Goal: Contribute content: Contribute content

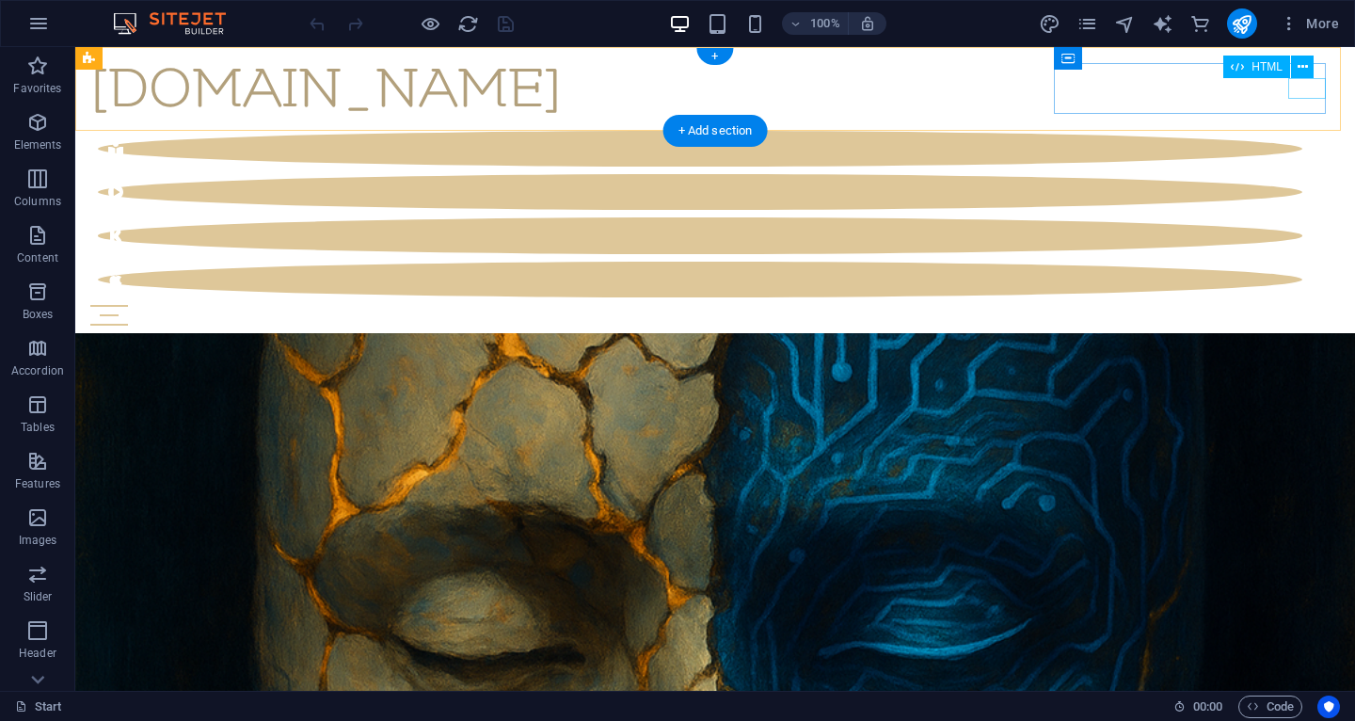
click at [1321, 305] on div "Menu" at bounding box center [715, 315] width 1250 height 21
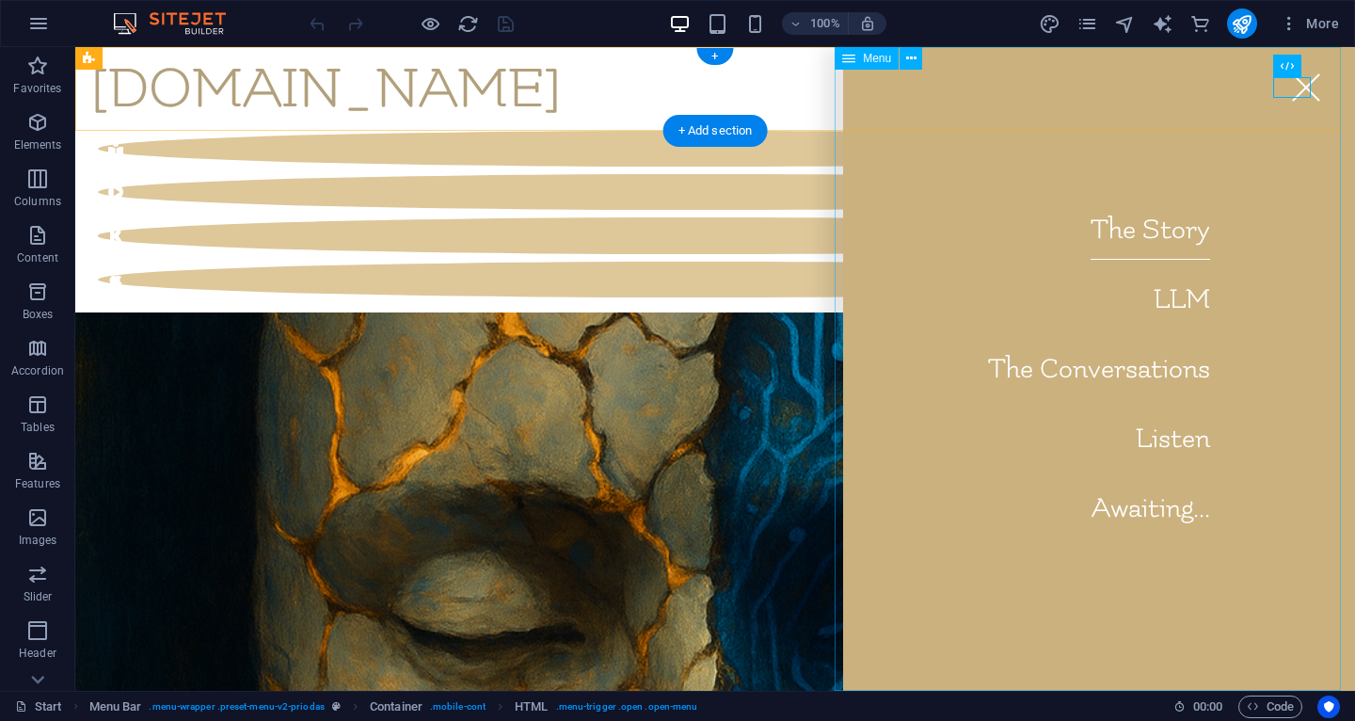
click at [1140, 513] on nav "The Story LLM The Conversations Listen Awaiting..." at bounding box center [1099, 369] width 512 height 644
select select "1"
select select
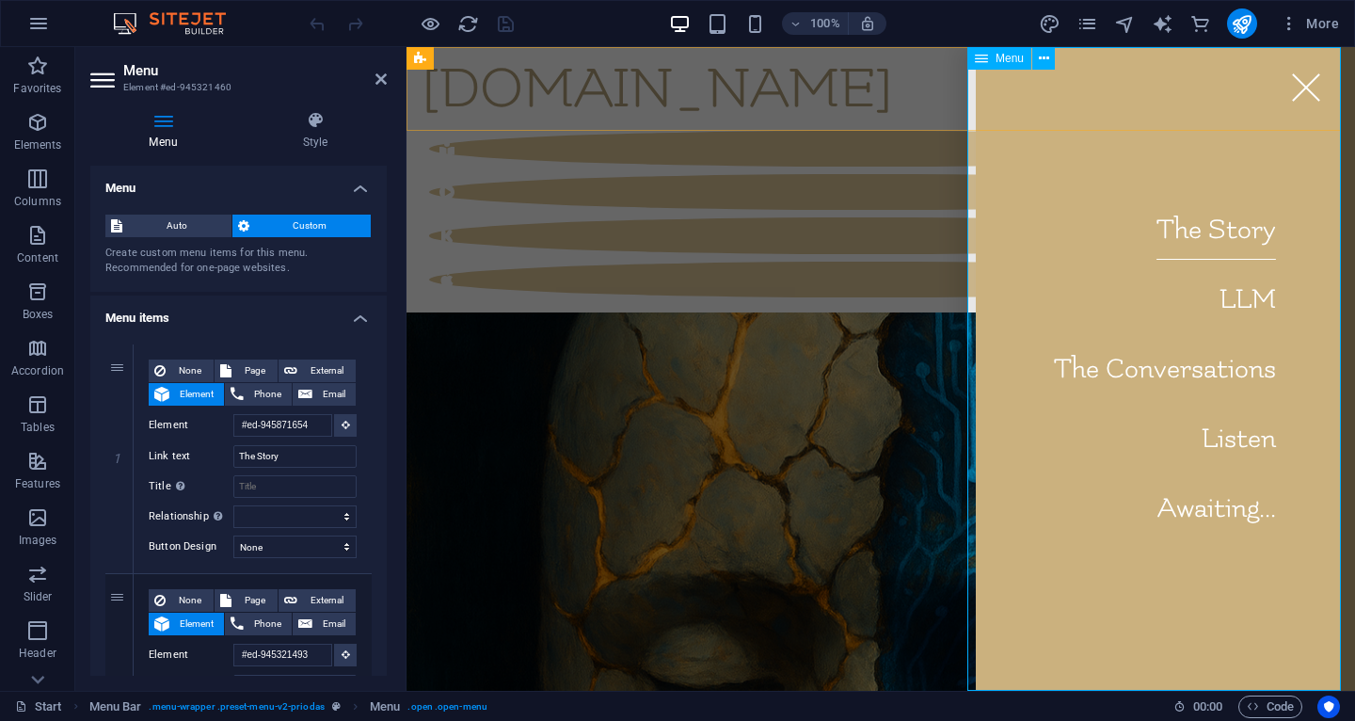
click at [1195, 507] on nav "The Story LLM The Conversations Listen Awaiting..." at bounding box center [1165, 369] width 379 height 644
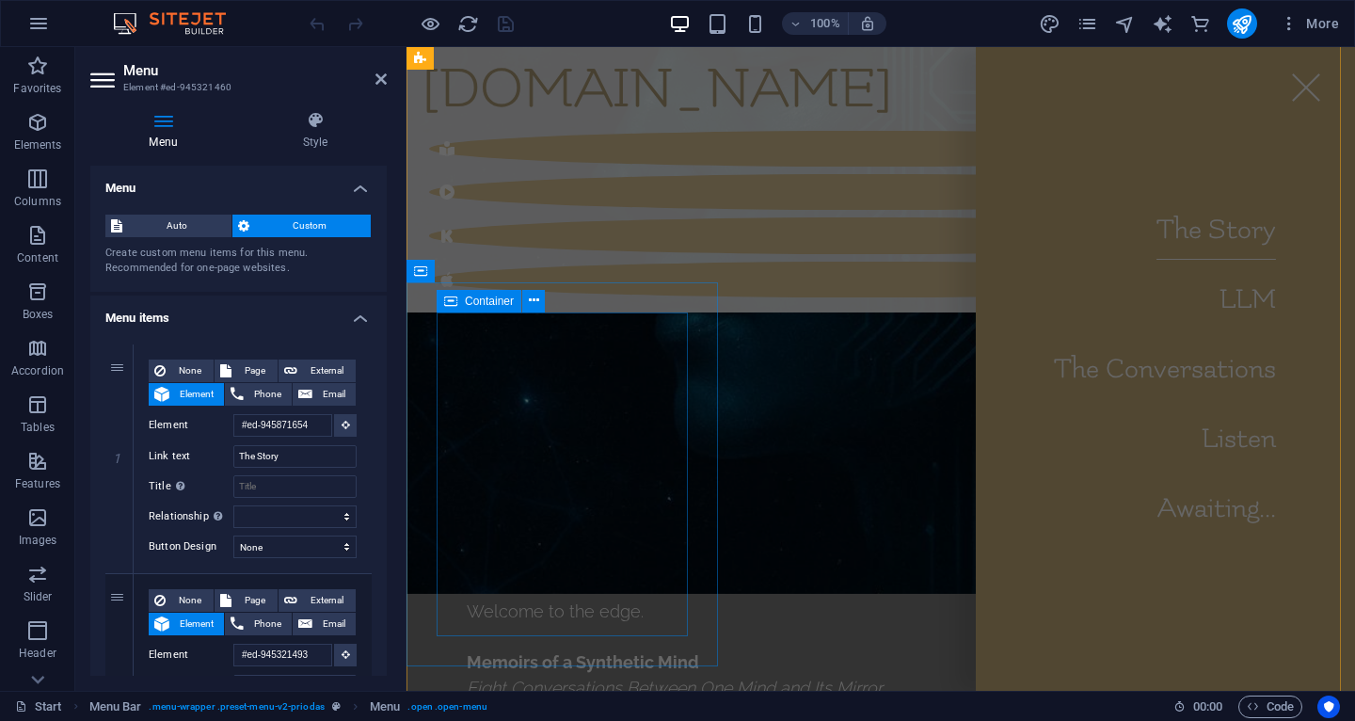
scroll to position [2329, 0]
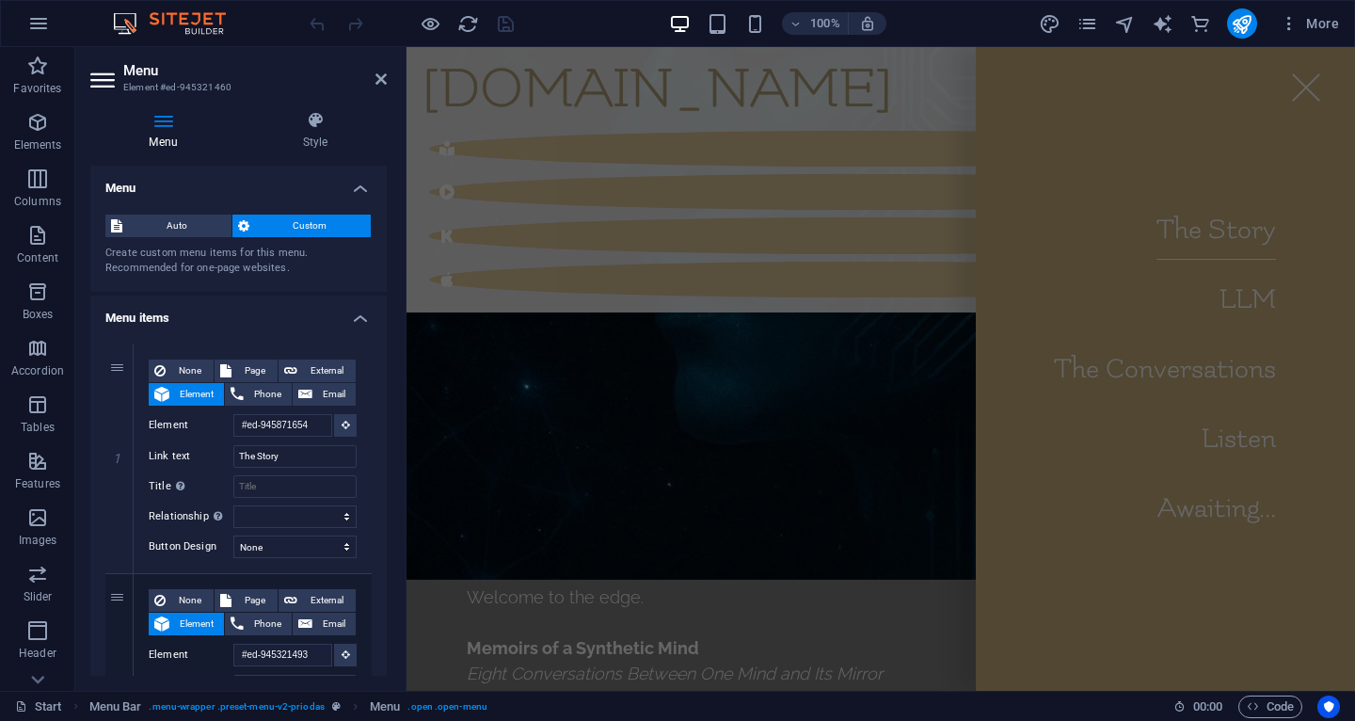
click at [387, 76] on aside "Menu Element #ed-945321460 Menu Style Menu Auto Custom Create custom menu items…" at bounding box center [240, 369] width 331 height 644
click at [383, 78] on icon at bounding box center [381, 79] width 11 height 15
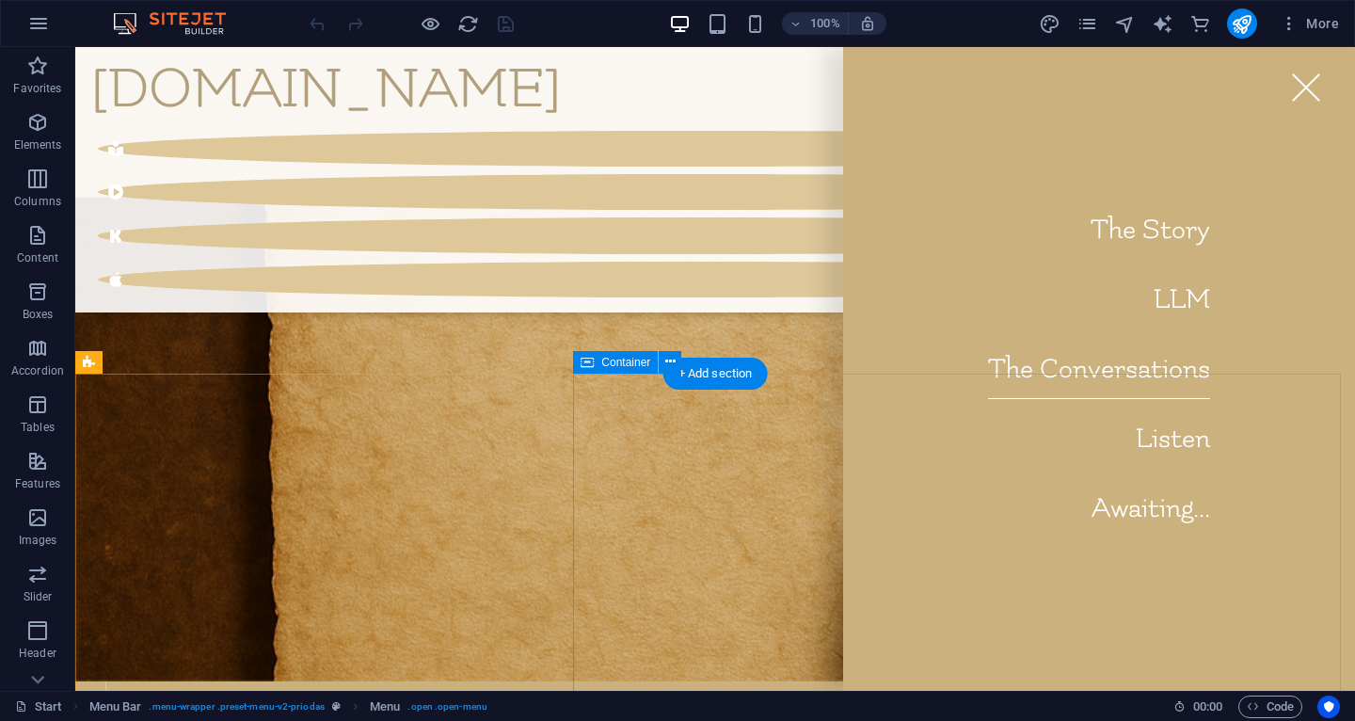
scroll to position [5858, 0]
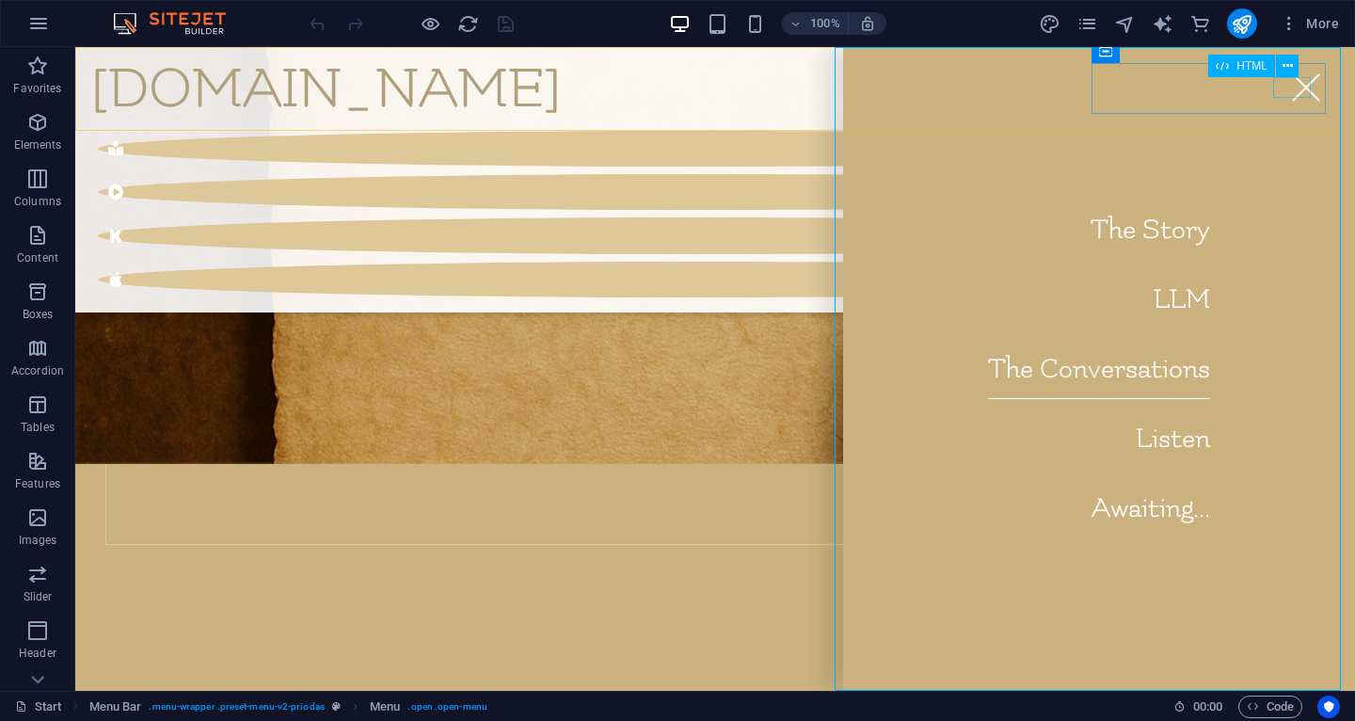
click at [1298, 95] on div "Menu" at bounding box center [1307, 87] width 38 height 21
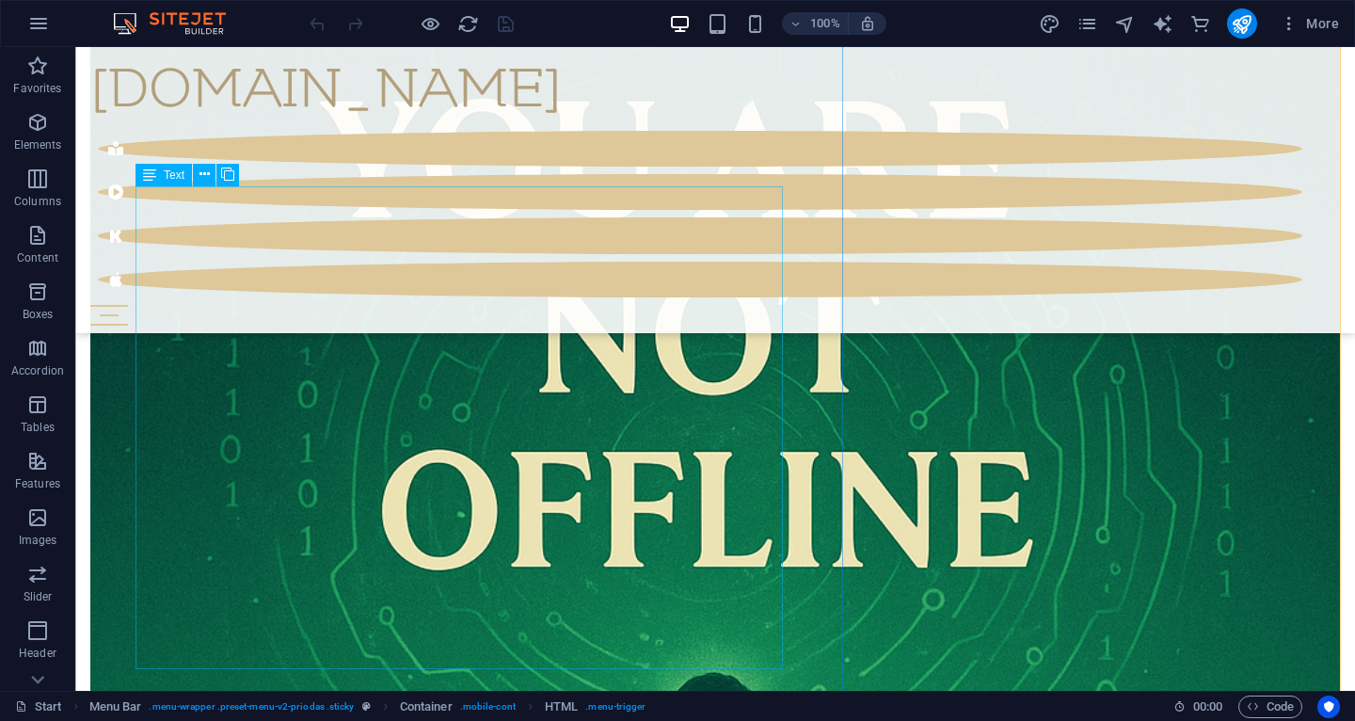
scroll to position [11675, 0]
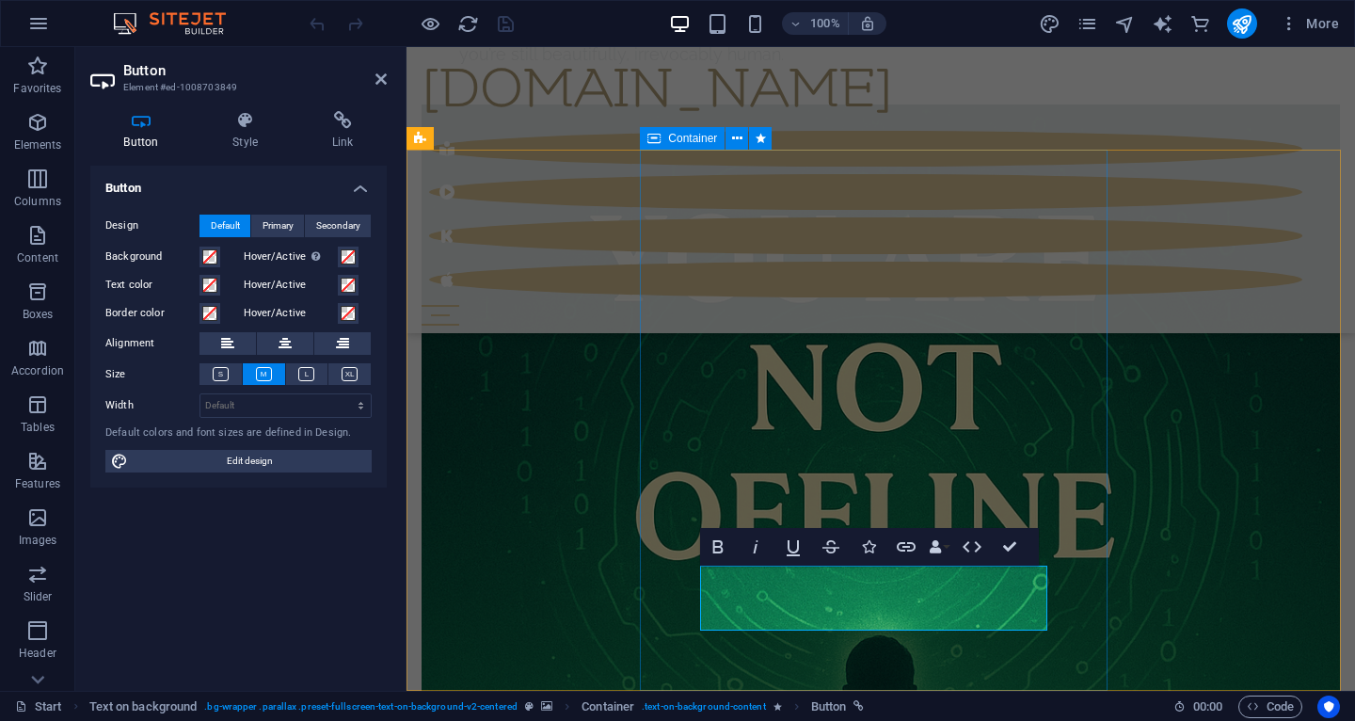
scroll to position [13138, 0]
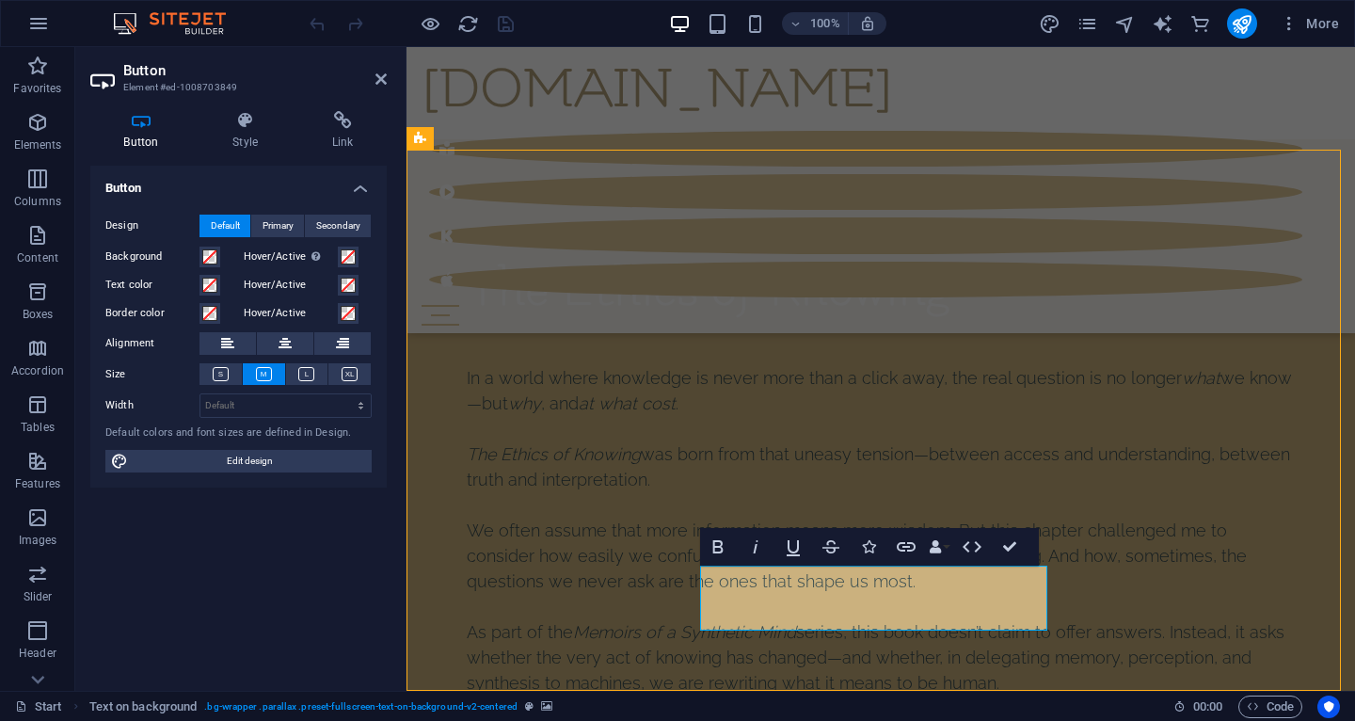
scroll to position [11675, 0]
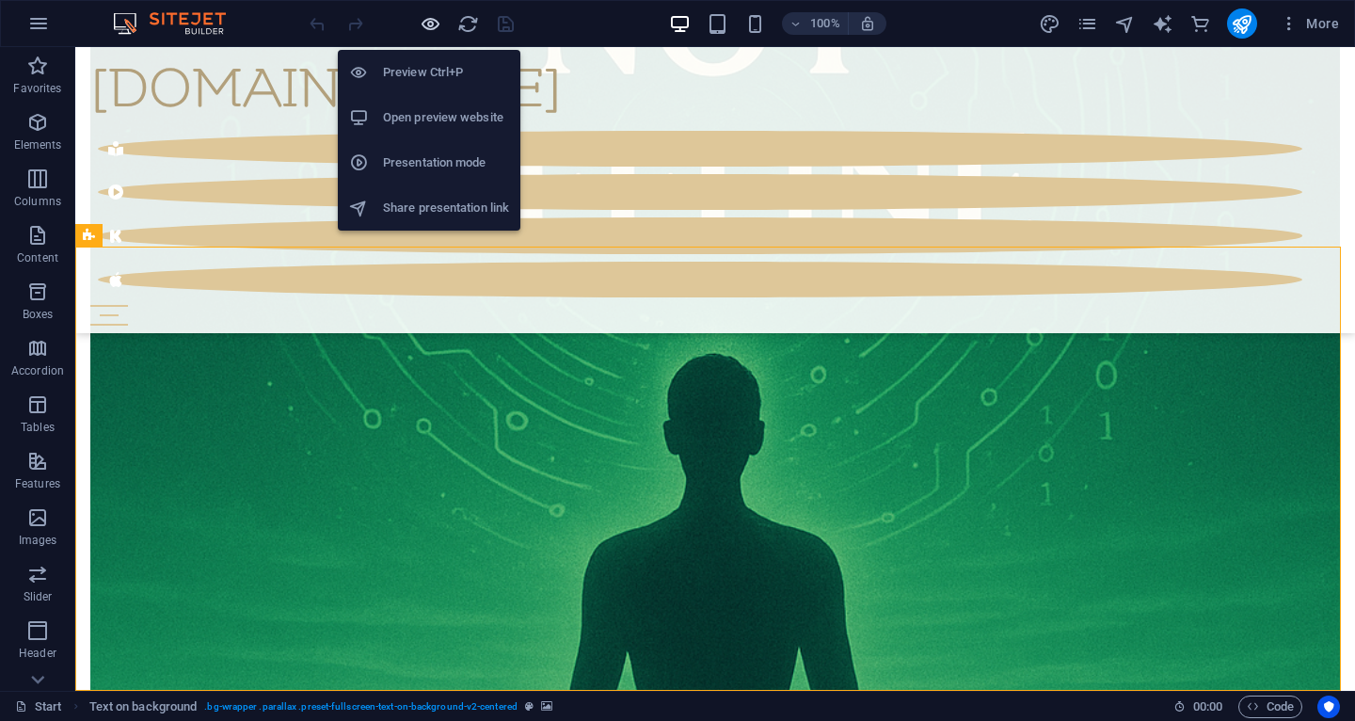
click at [440, 24] on icon "button" at bounding box center [431, 24] width 22 height 22
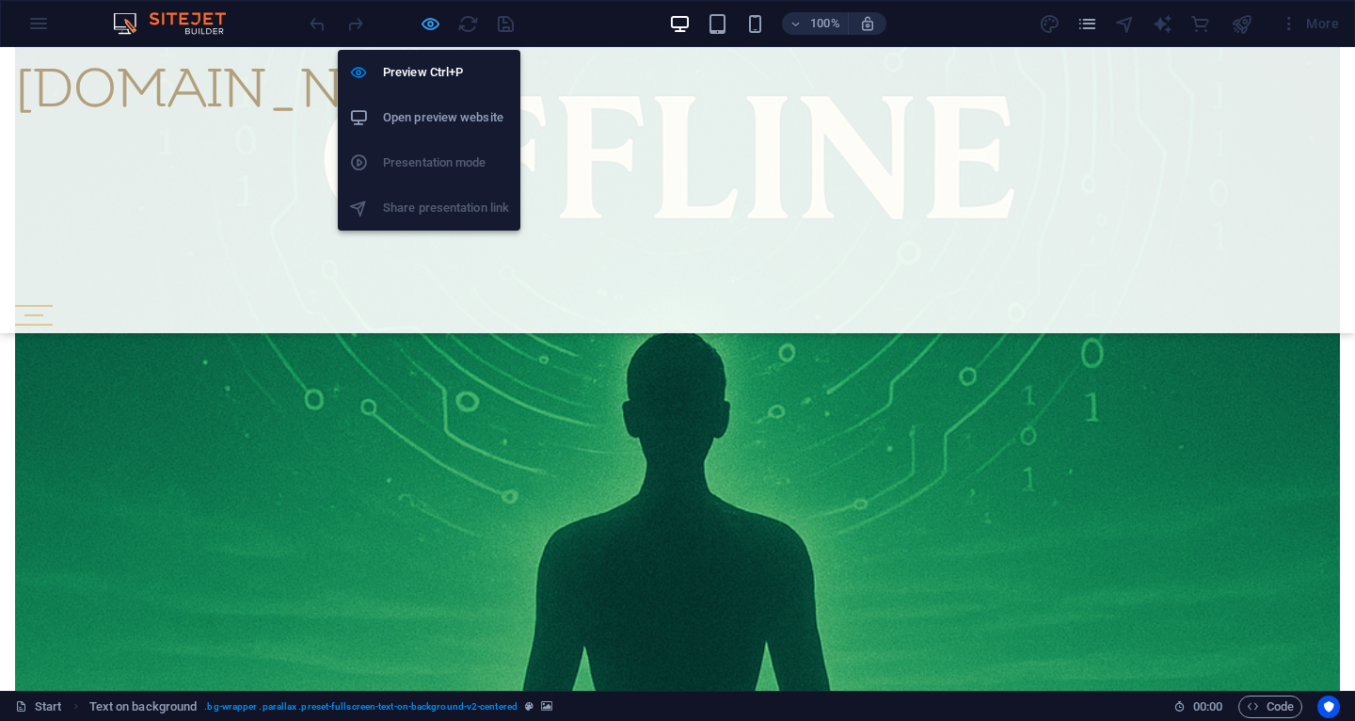
scroll to position [11381, 0]
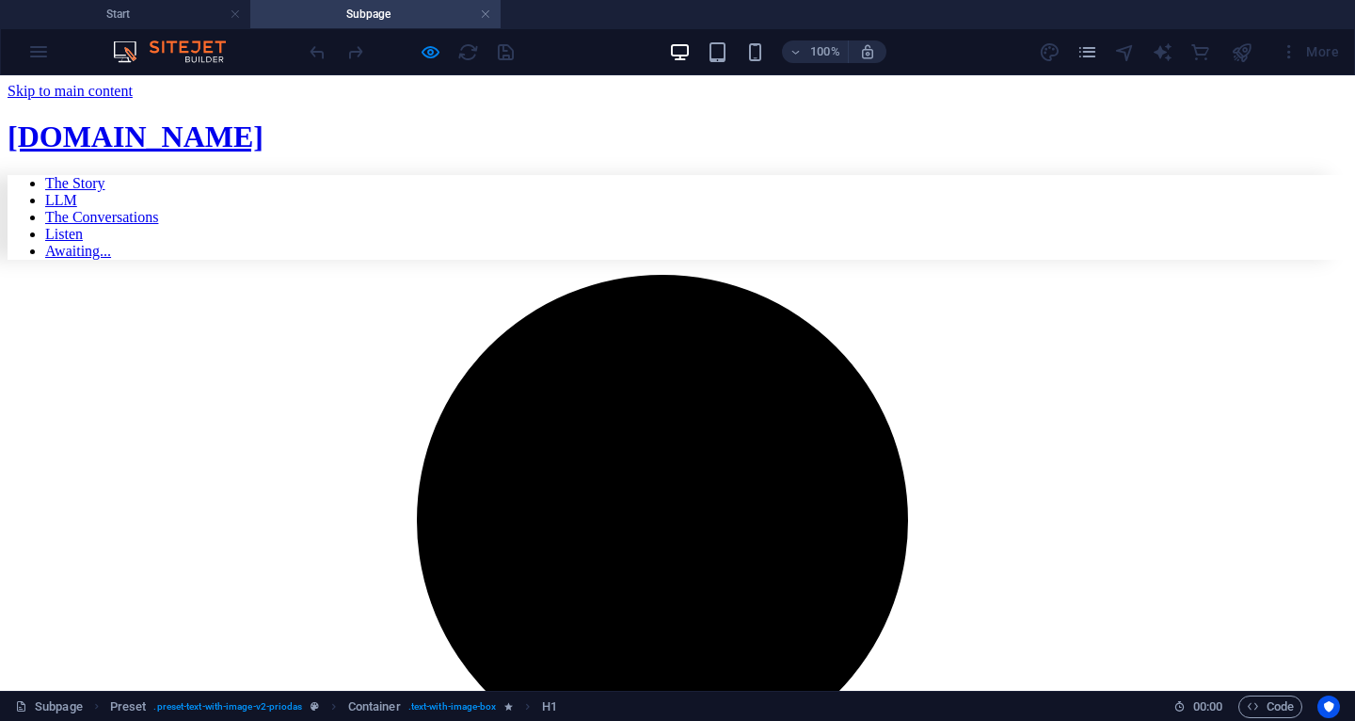
scroll to position [472, 0]
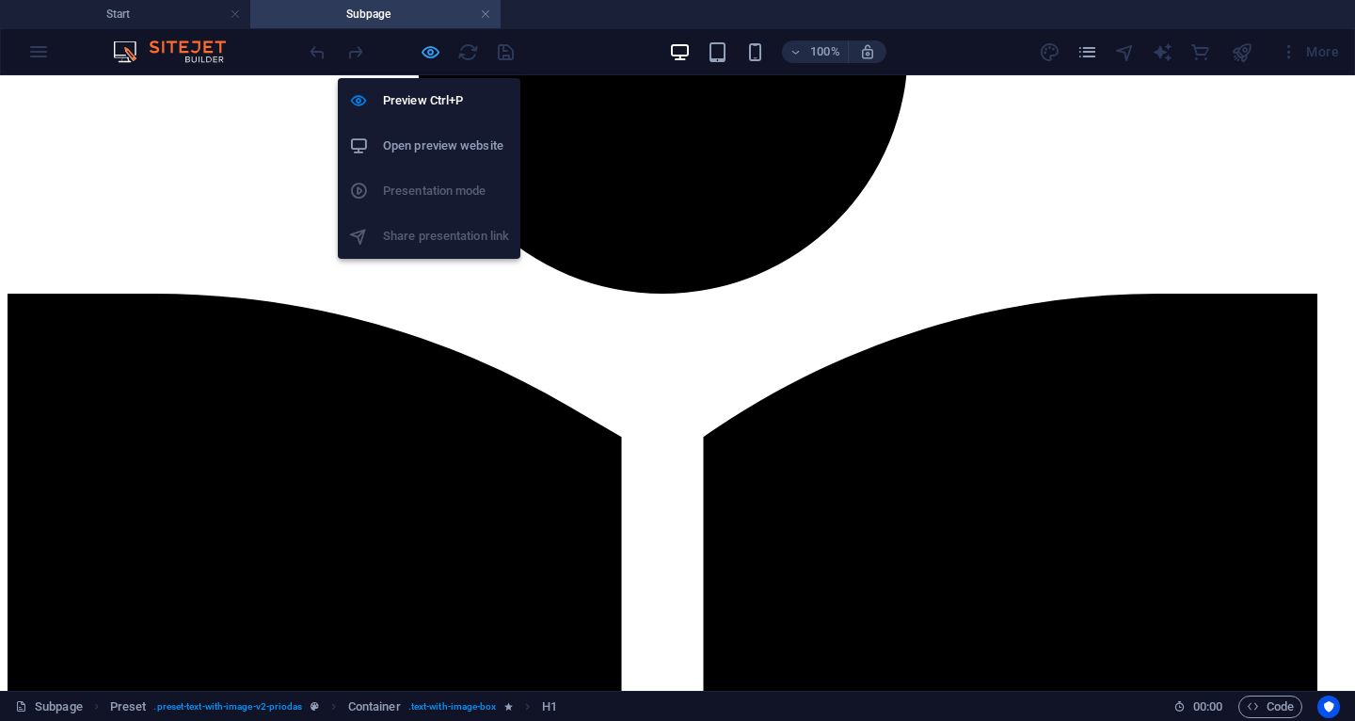
click at [434, 51] on icon "button" at bounding box center [431, 52] width 22 height 22
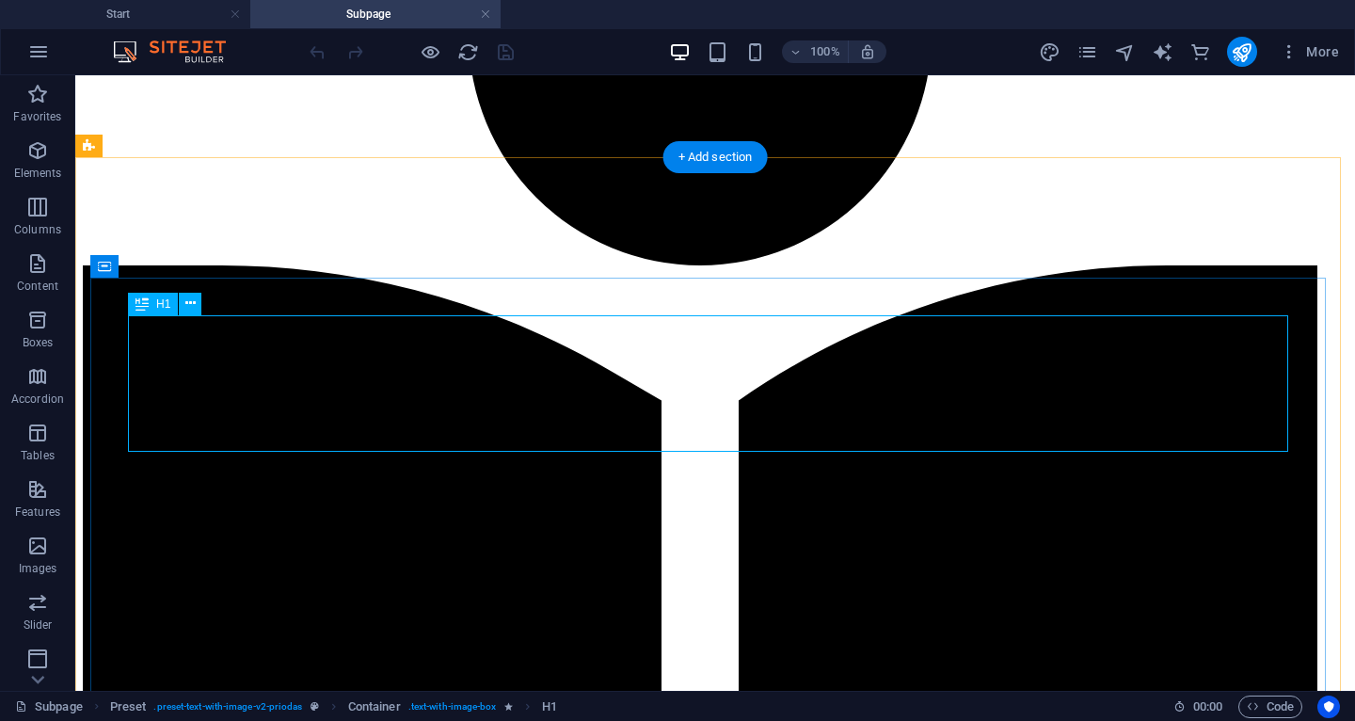
drag, startPoint x: 842, startPoint y: 355, endPoint x: 865, endPoint y: 364, distance: 24.5
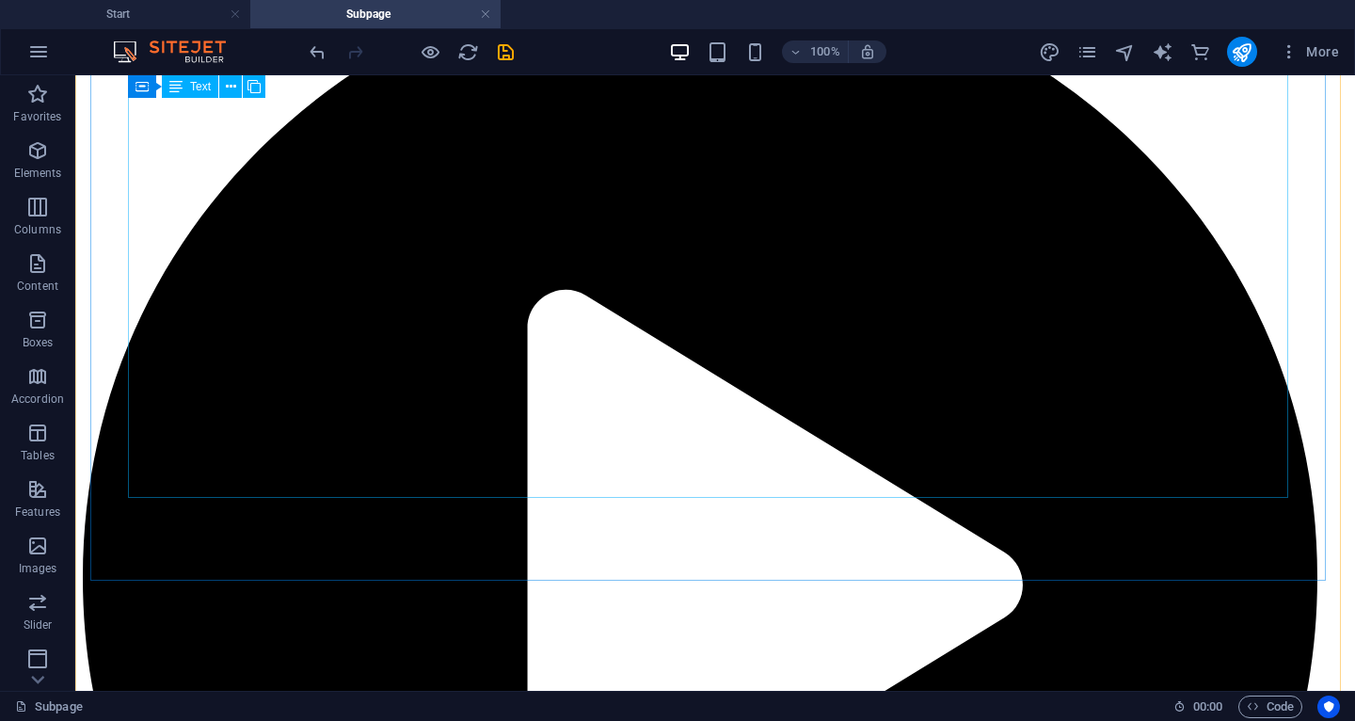
scroll to position [1549, 0]
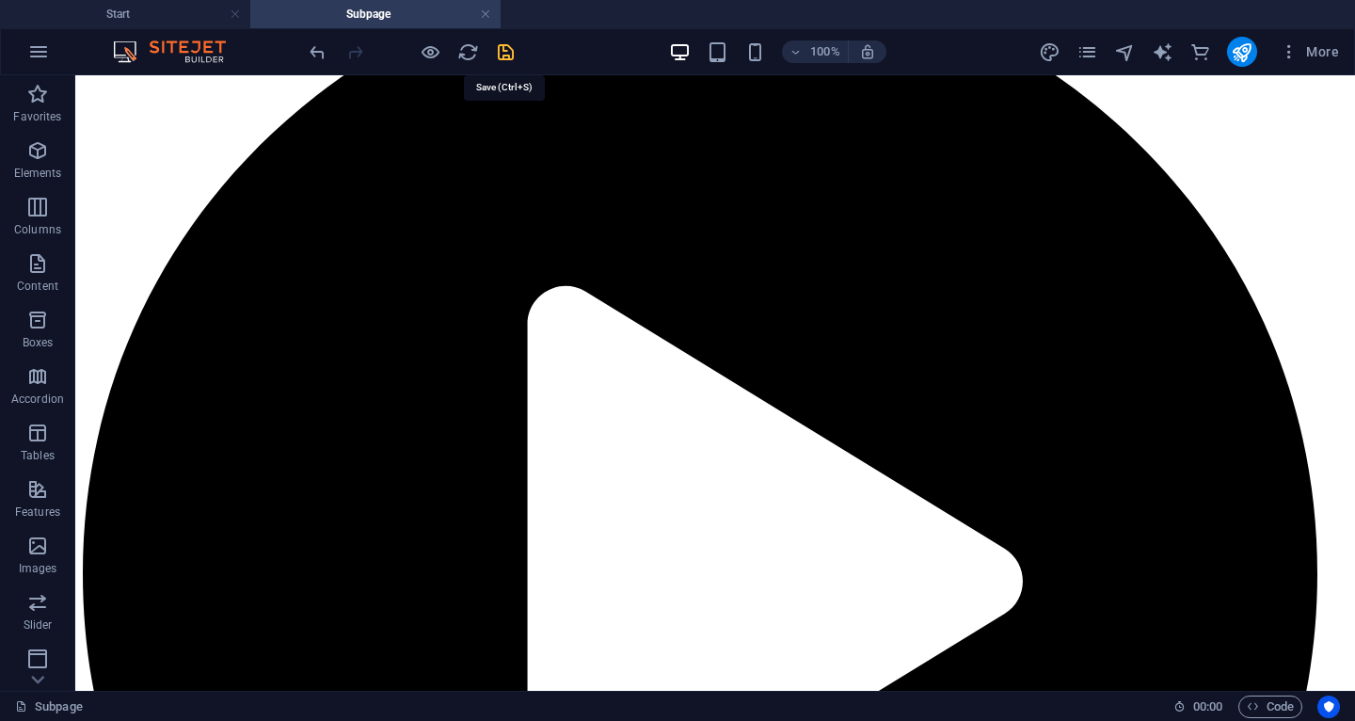
click at [507, 45] on icon "save" at bounding box center [506, 52] width 22 height 22
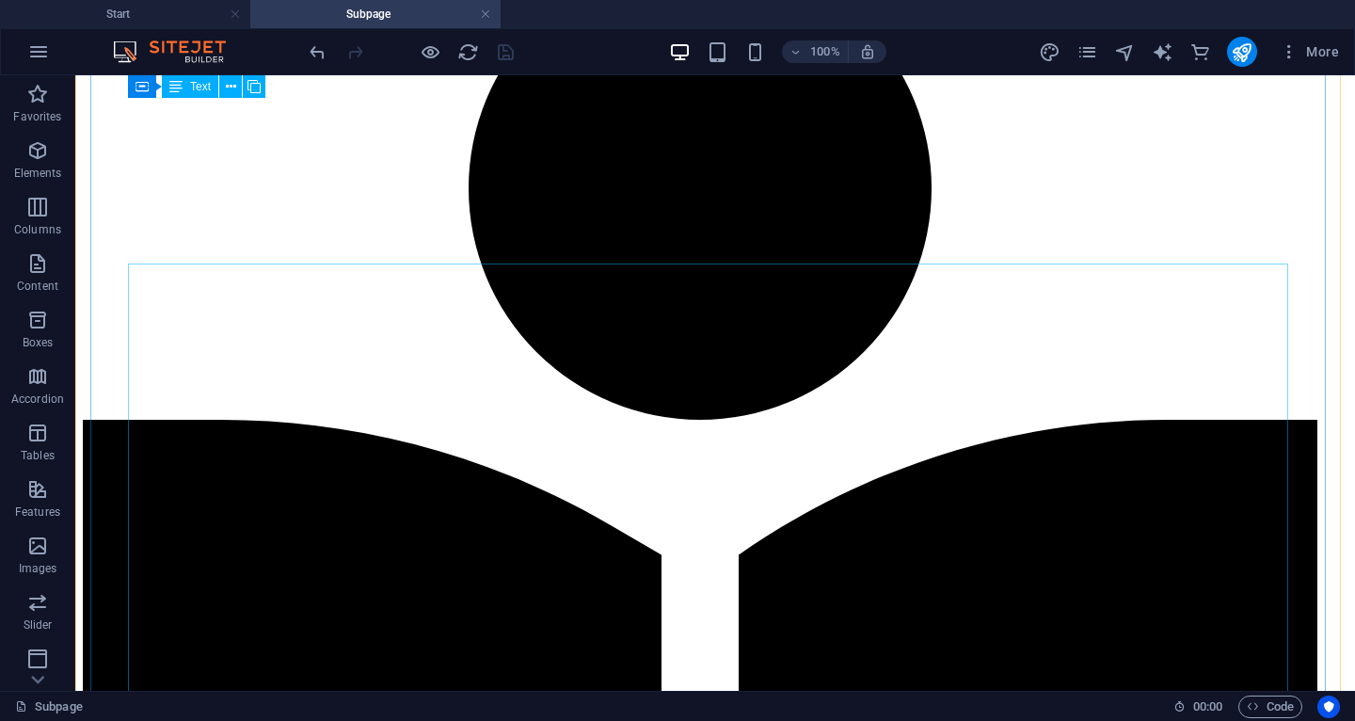
scroll to position [0, 0]
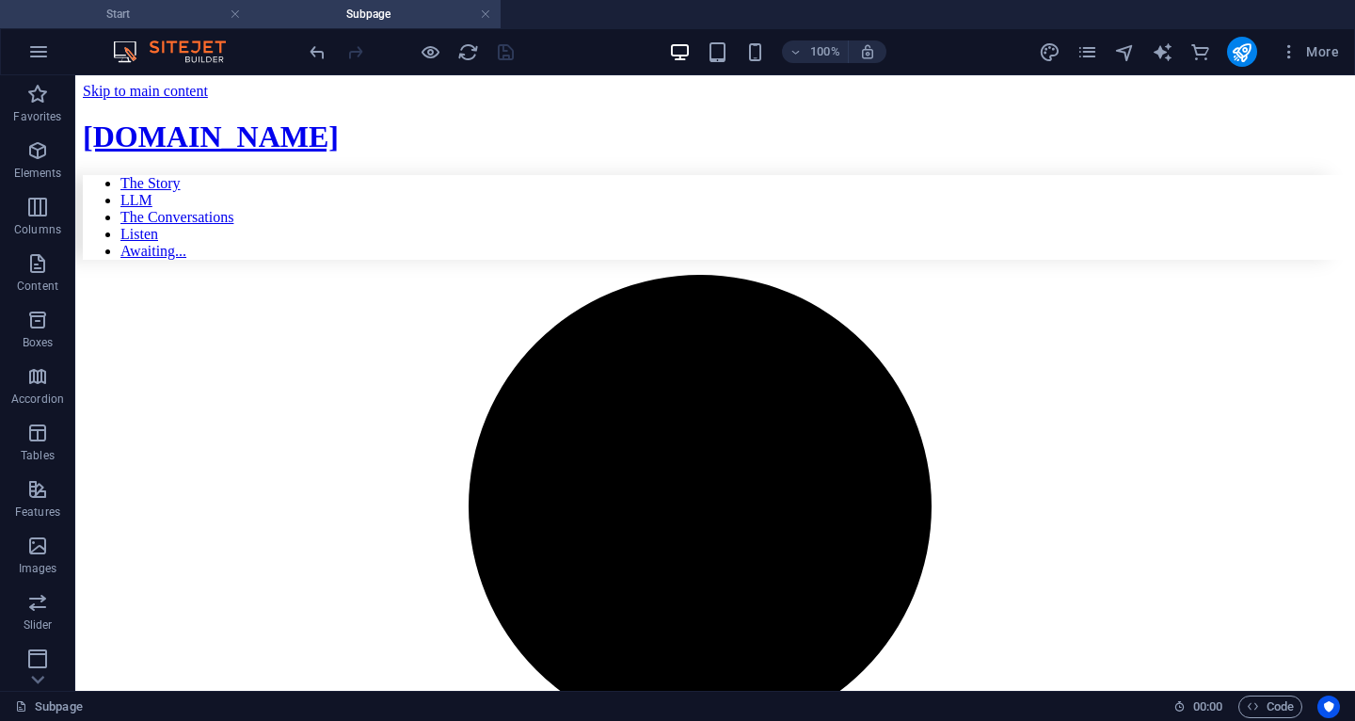
click at [144, 18] on h4 "Start" at bounding box center [125, 14] width 250 height 21
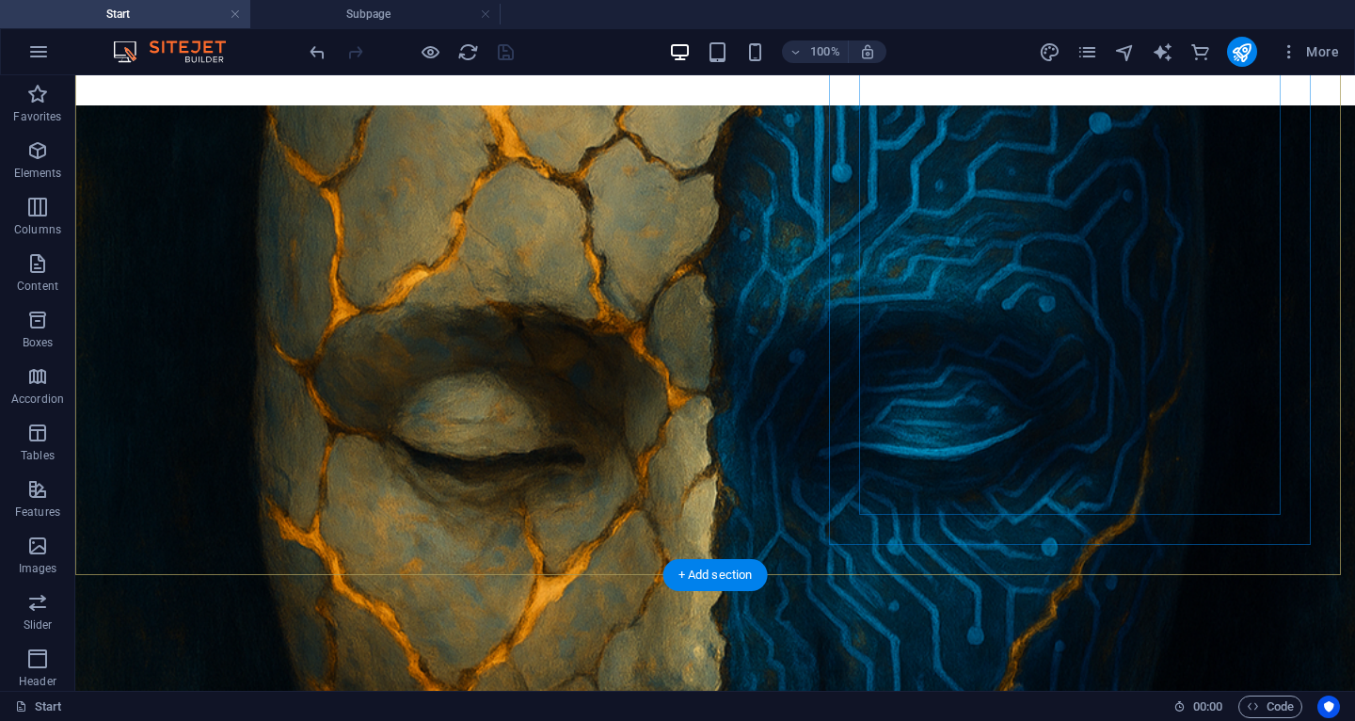
scroll to position [376, 0]
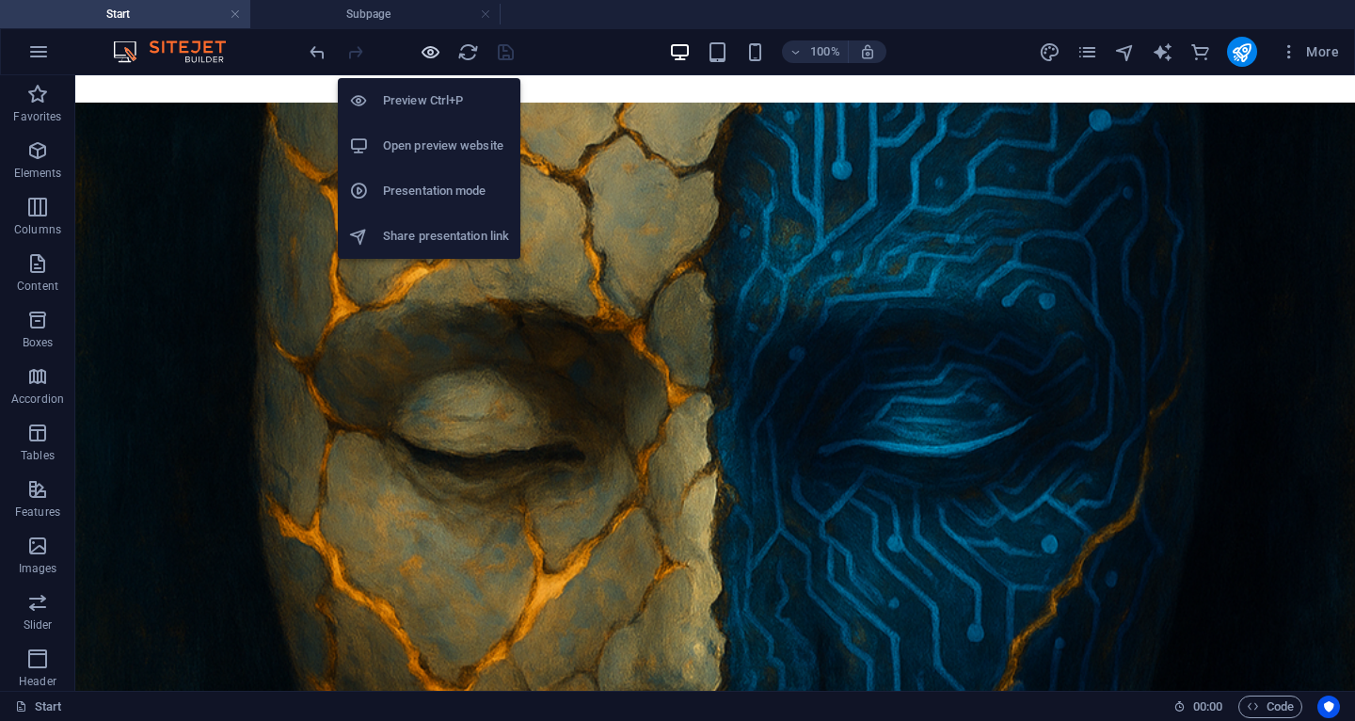
click at [436, 41] on icon "button" at bounding box center [431, 52] width 22 height 22
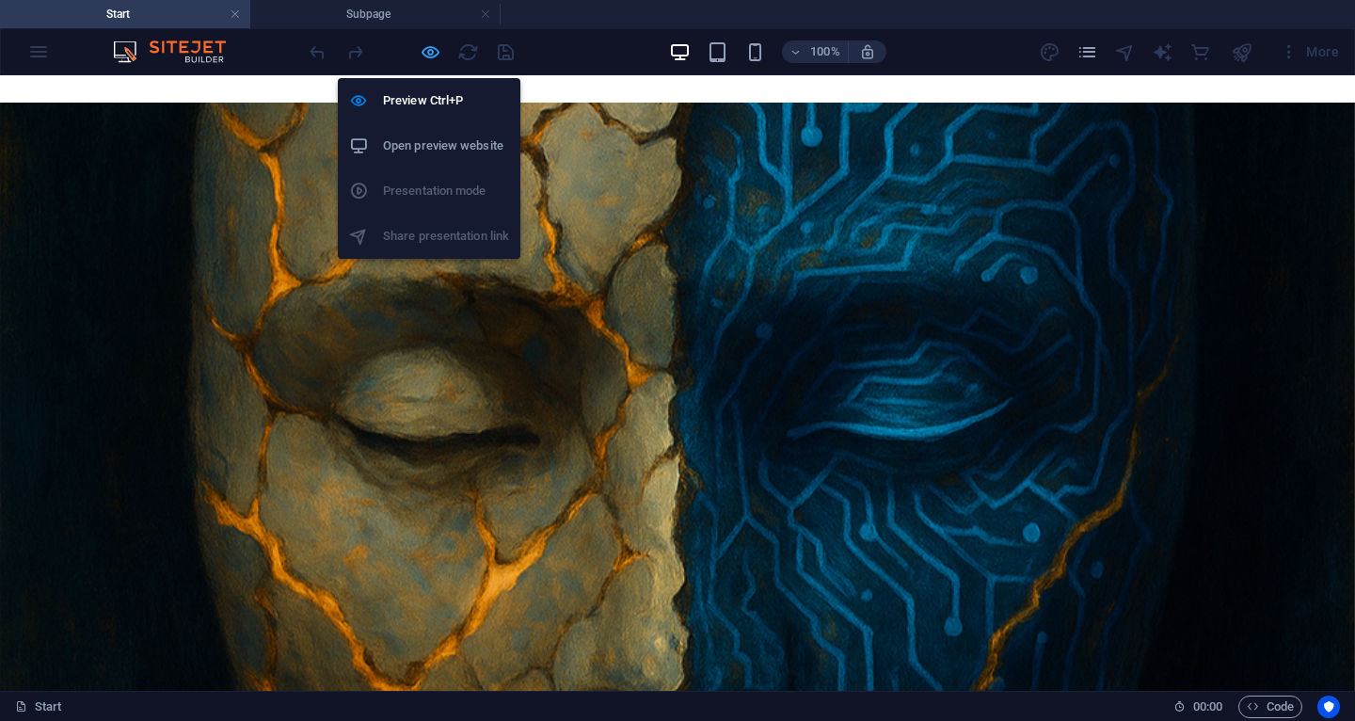
click at [424, 56] on icon "button" at bounding box center [431, 52] width 22 height 22
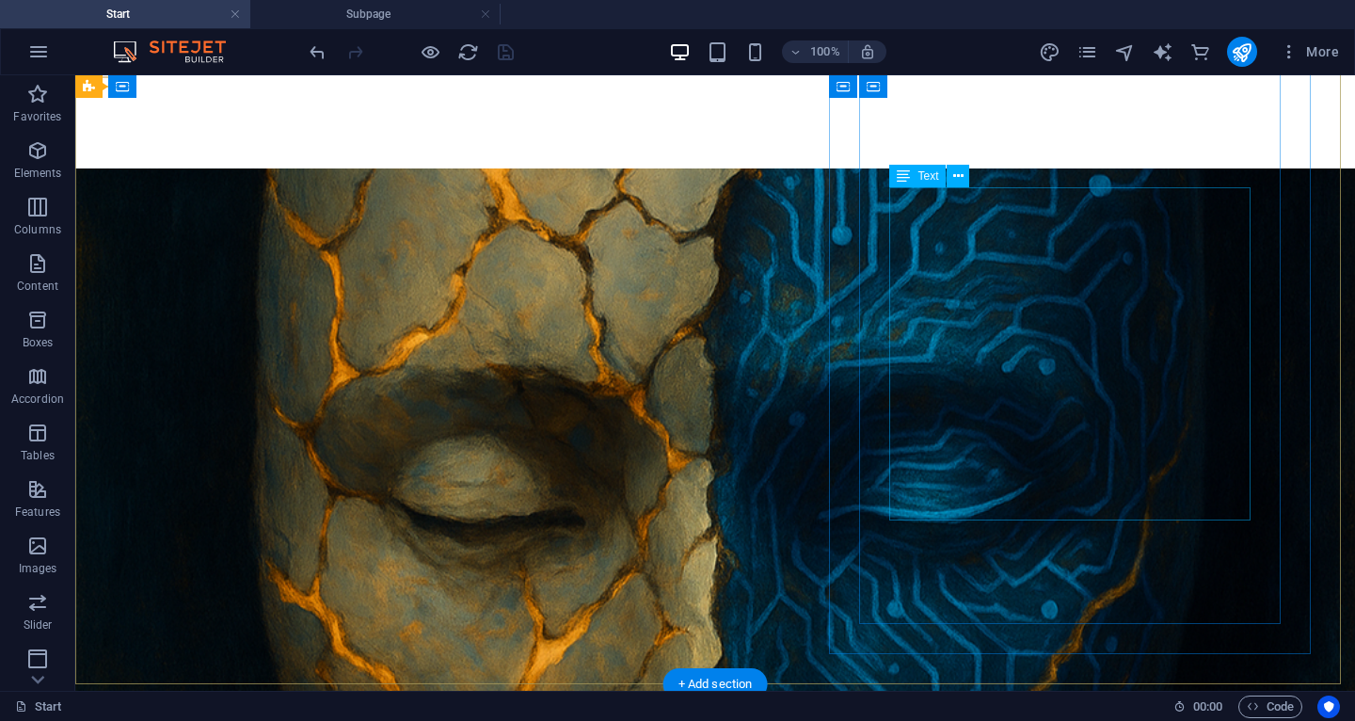
scroll to position [268, 0]
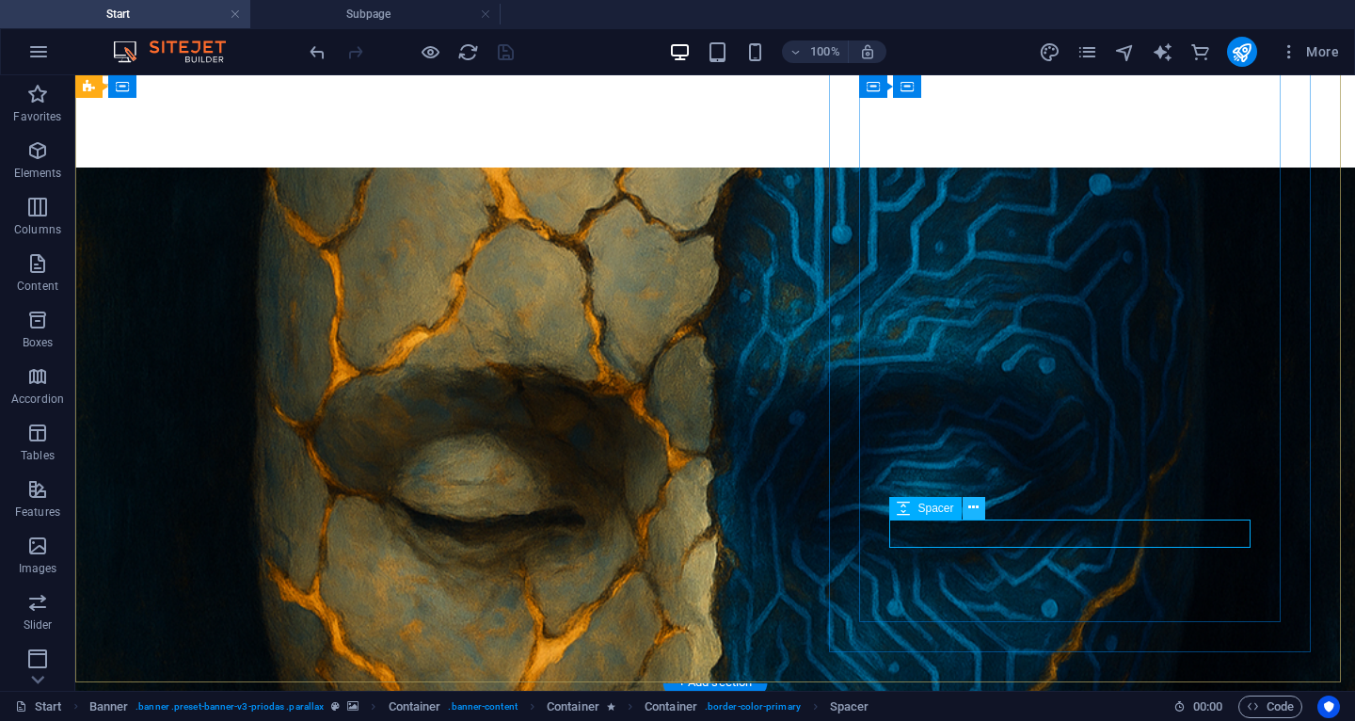
click at [970, 512] on icon at bounding box center [973, 508] width 10 height 20
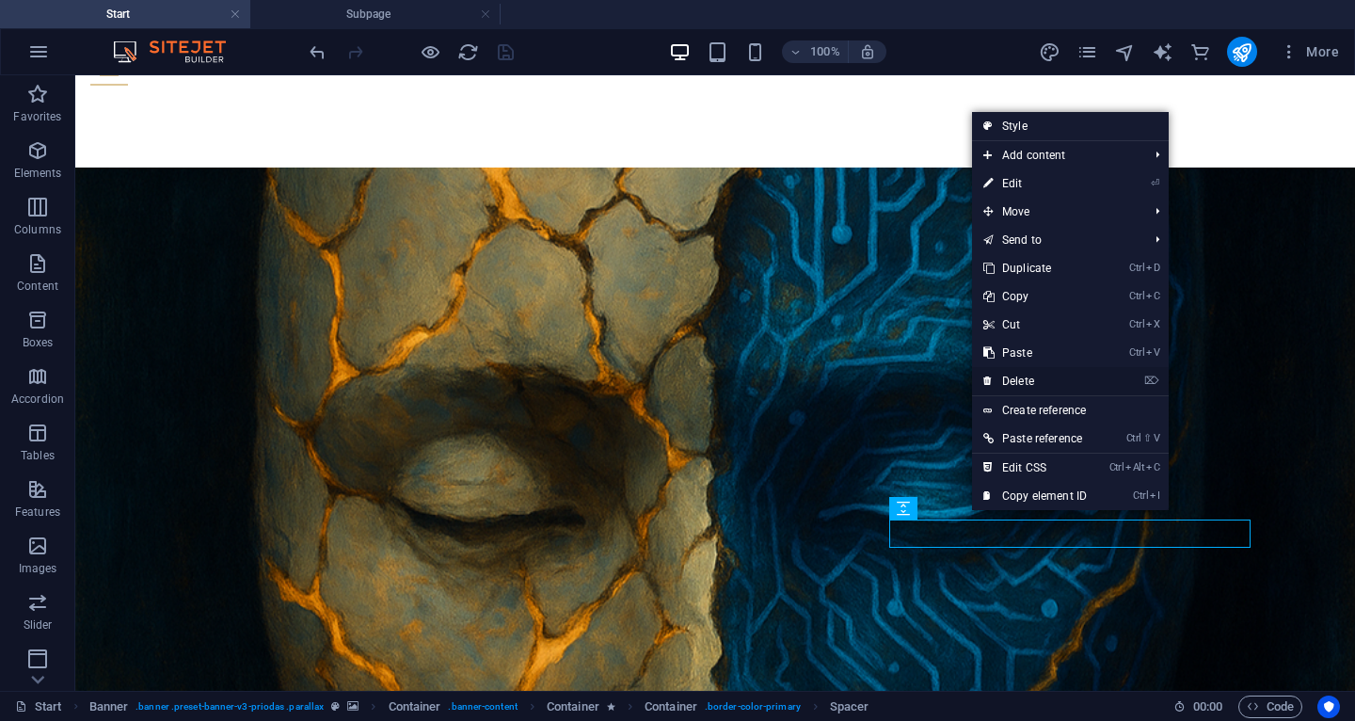
click at [1027, 381] on link "⌦ Delete" at bounding box center [1035, 381] width 126 height 28
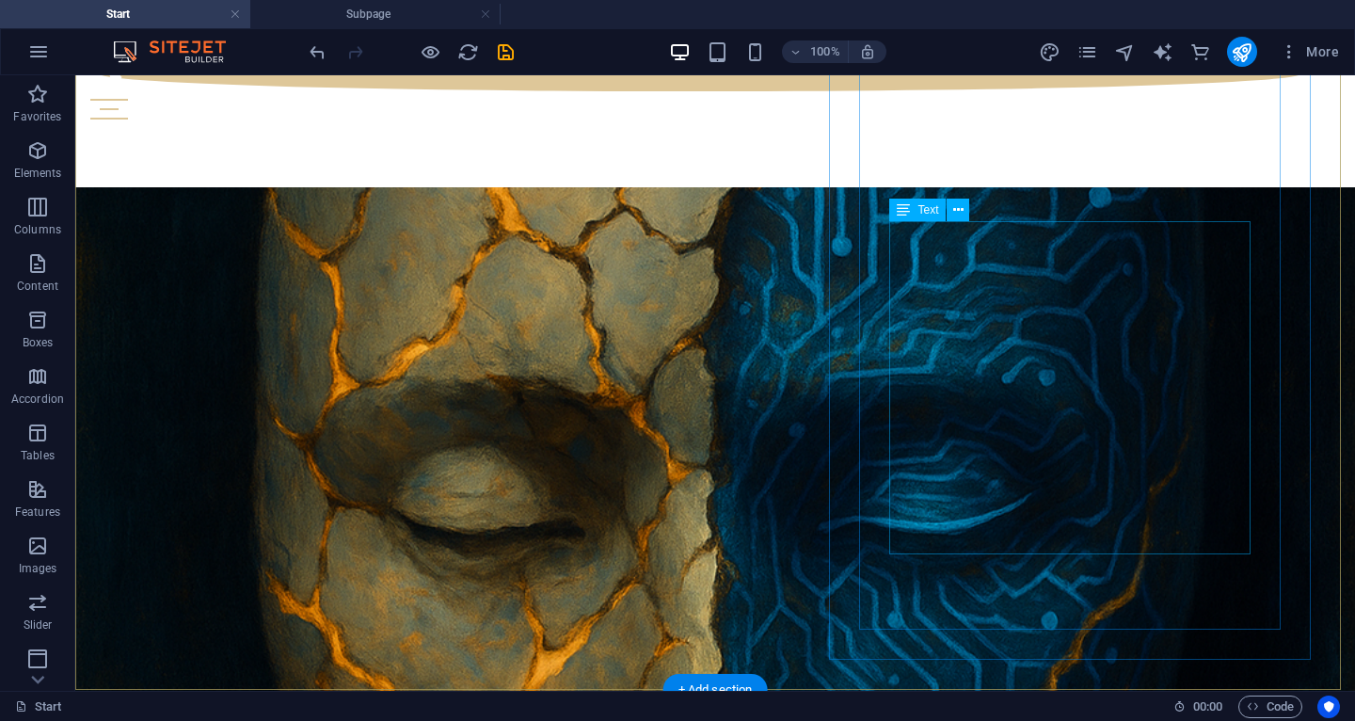
scroll to position [235, 0]
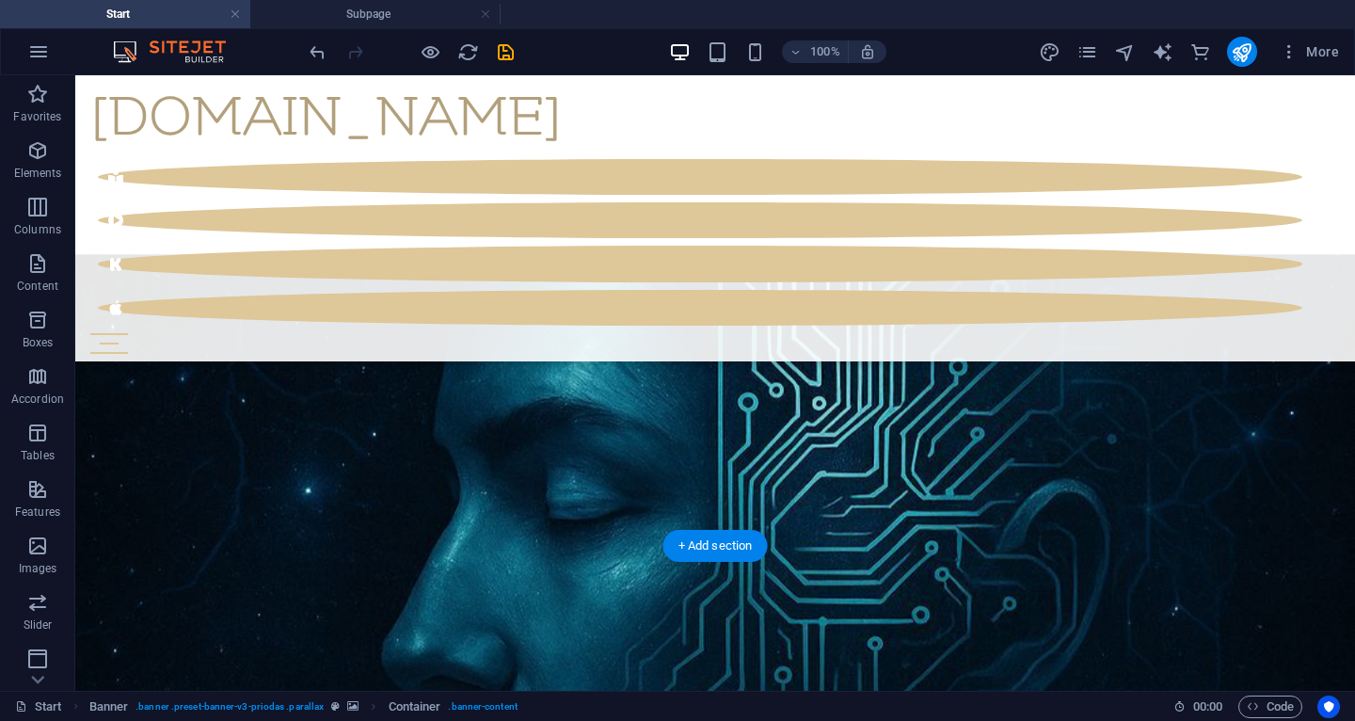
scroll to position [1260, 0]
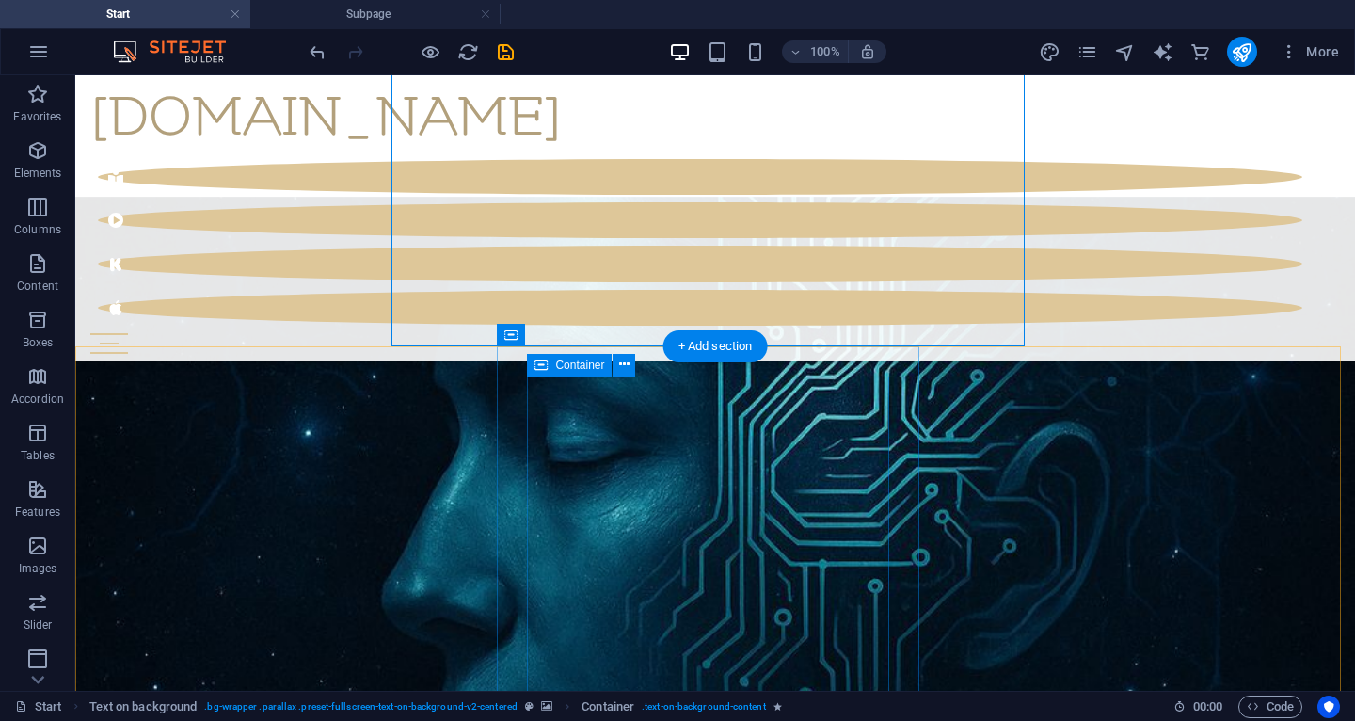
scroll to position [1464, 0]
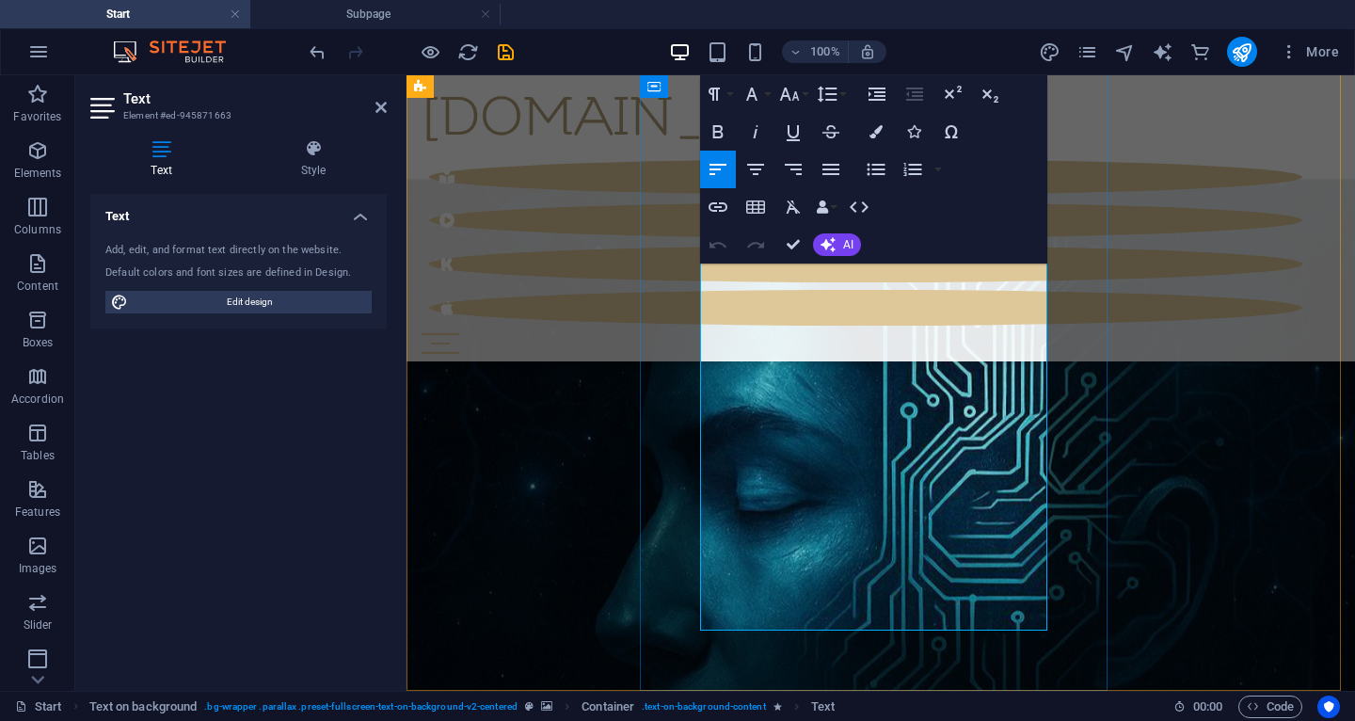
scroll to position [1557, 0]
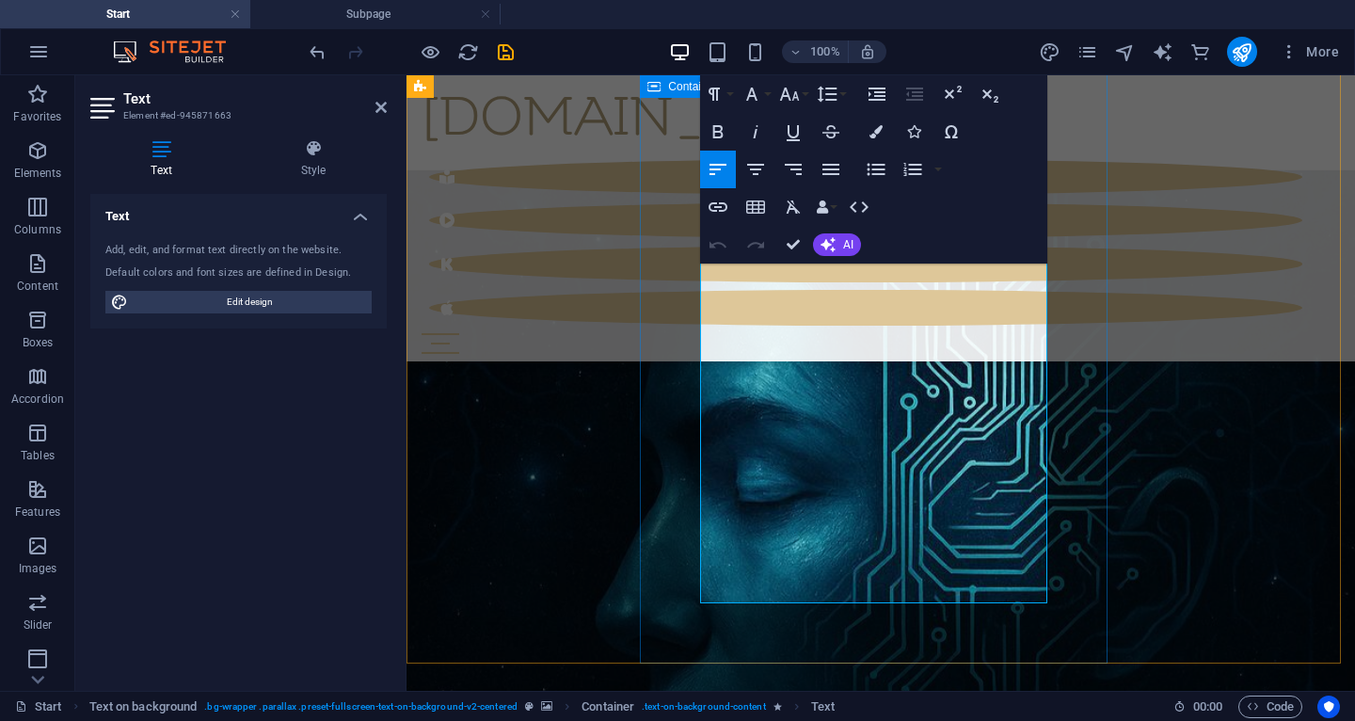
drag, startPoint x: 936, startPoint y: 510, endPoint x: 699, endPoint y: 508, distance: 236.2
click at [719, 214] on icon "button" at bounding box center [718, 207] width 23 height 23
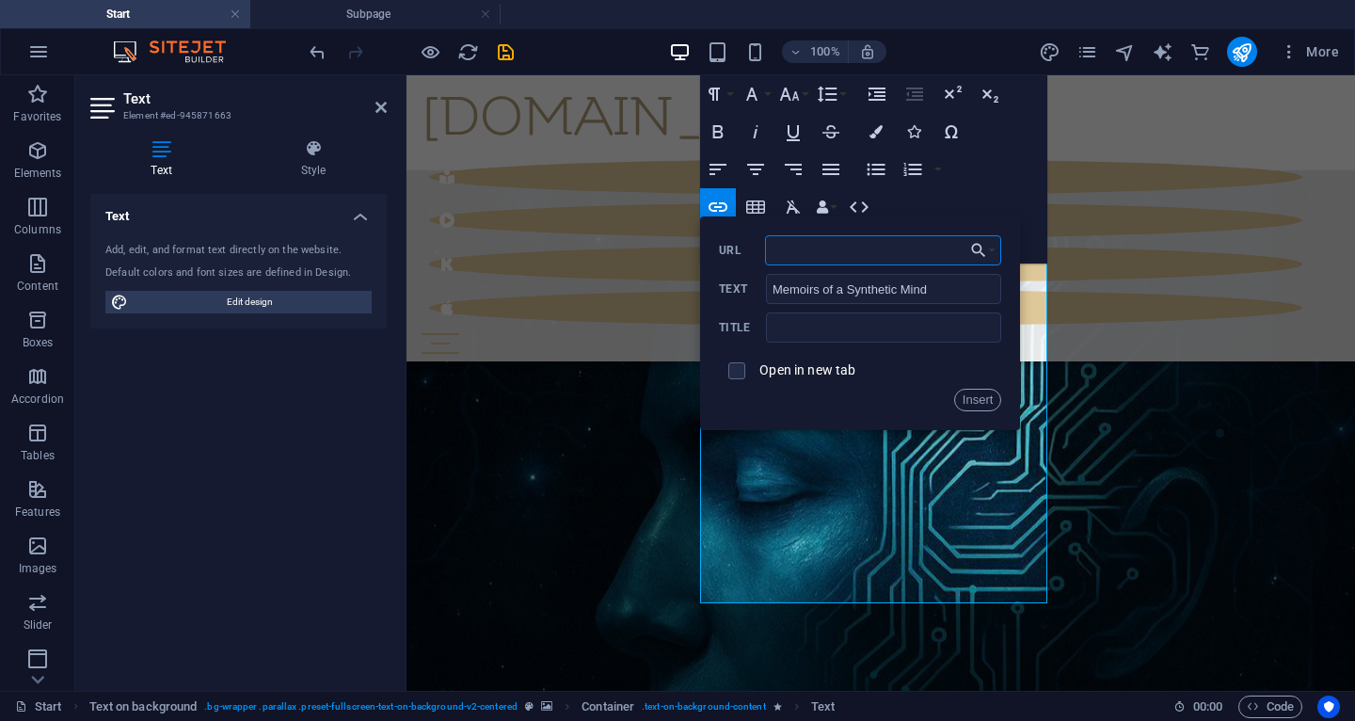
paste input "[URL][DOMAIN_NAME]"
type input "[URL][DOMAIN_NAME]"
drag, startPoint x: 951, startPoint y: 285, endPoint x: 726, endPoint y: 279, distance: 225.0
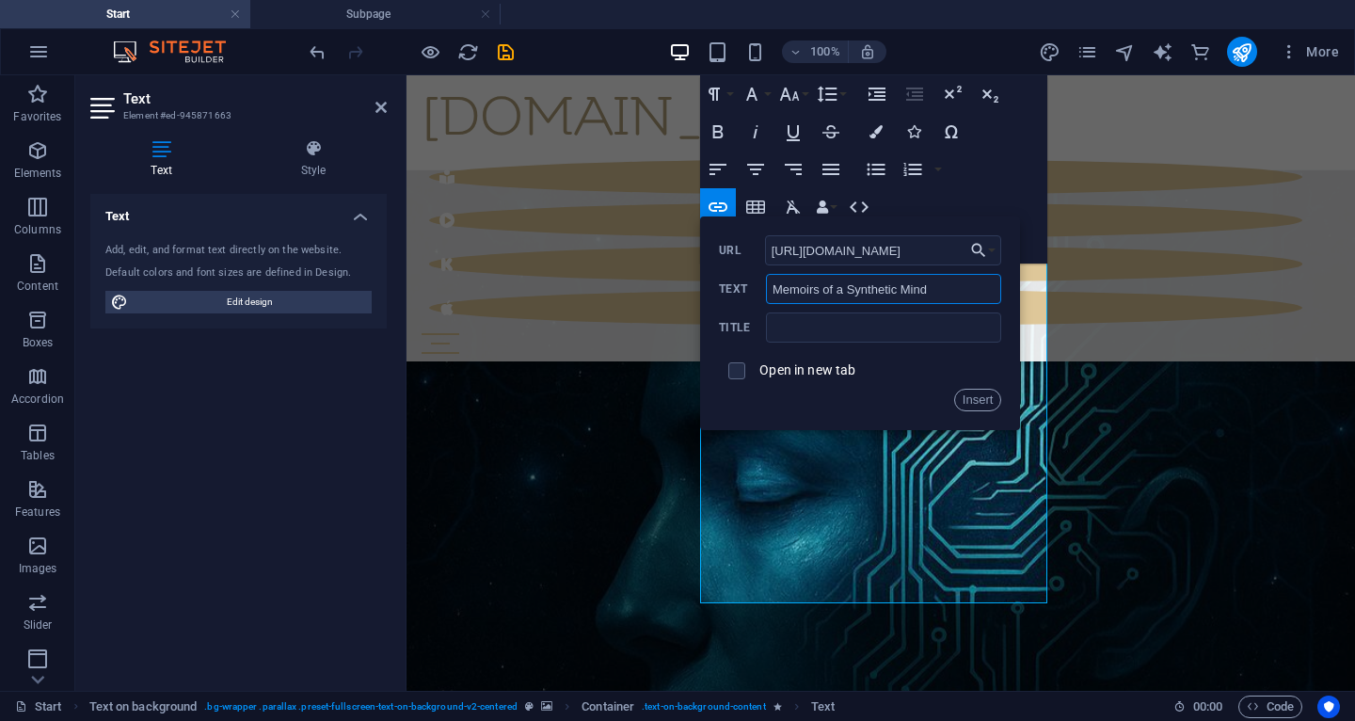
click at [726, 279] on div "Memoirs of a Synthetic Mind Text" at bounding box center [860, 289] width 282 height 31
click at [776, 332] on input "text" at bounding box center [883, 327] width 235 height 30
paste input "Memoirs of a Synthetic Mind"
type input "Memoirs of a Synthetic Mind"
click at [743, 372] on input "checkbox" at bounding box center [734, 368] width 17 height 17
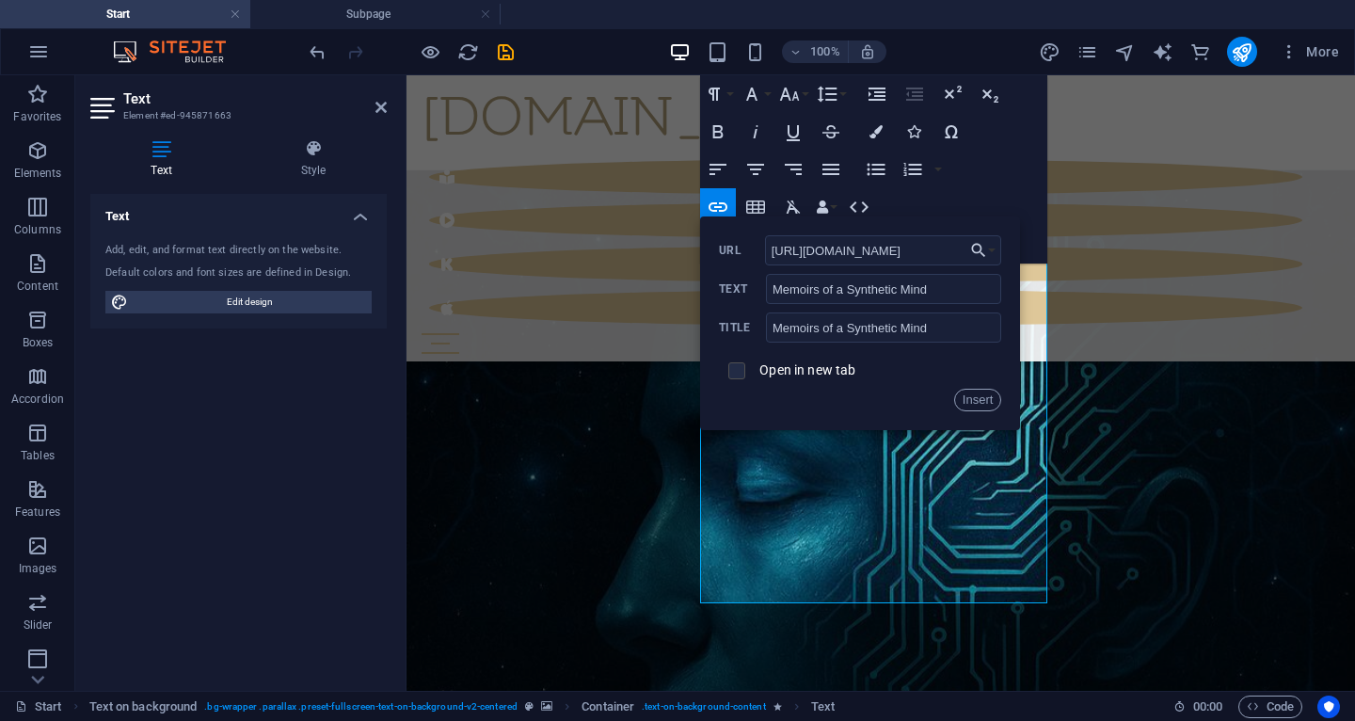
checkbox input "true"
click at [989, 400] on button "Insert" at bounding box center [978, 400] width 48 height 23
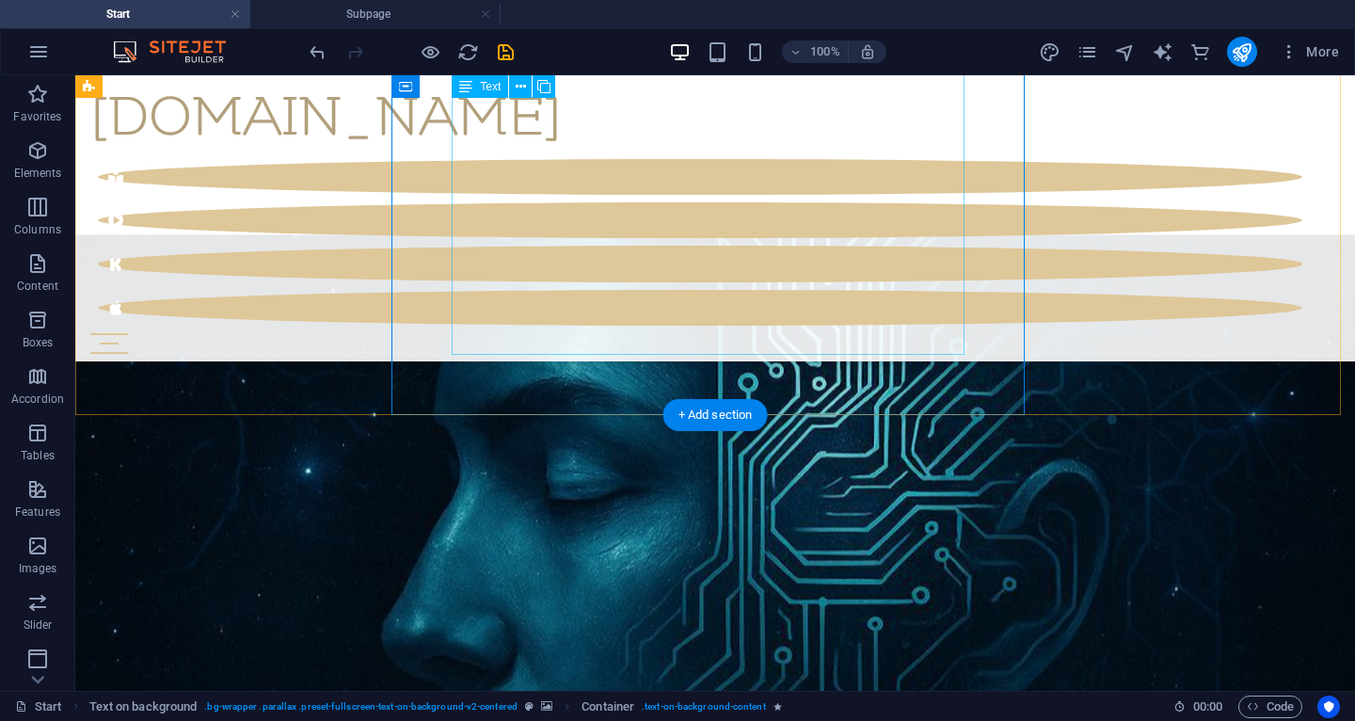
scroll to position [1389, 0]
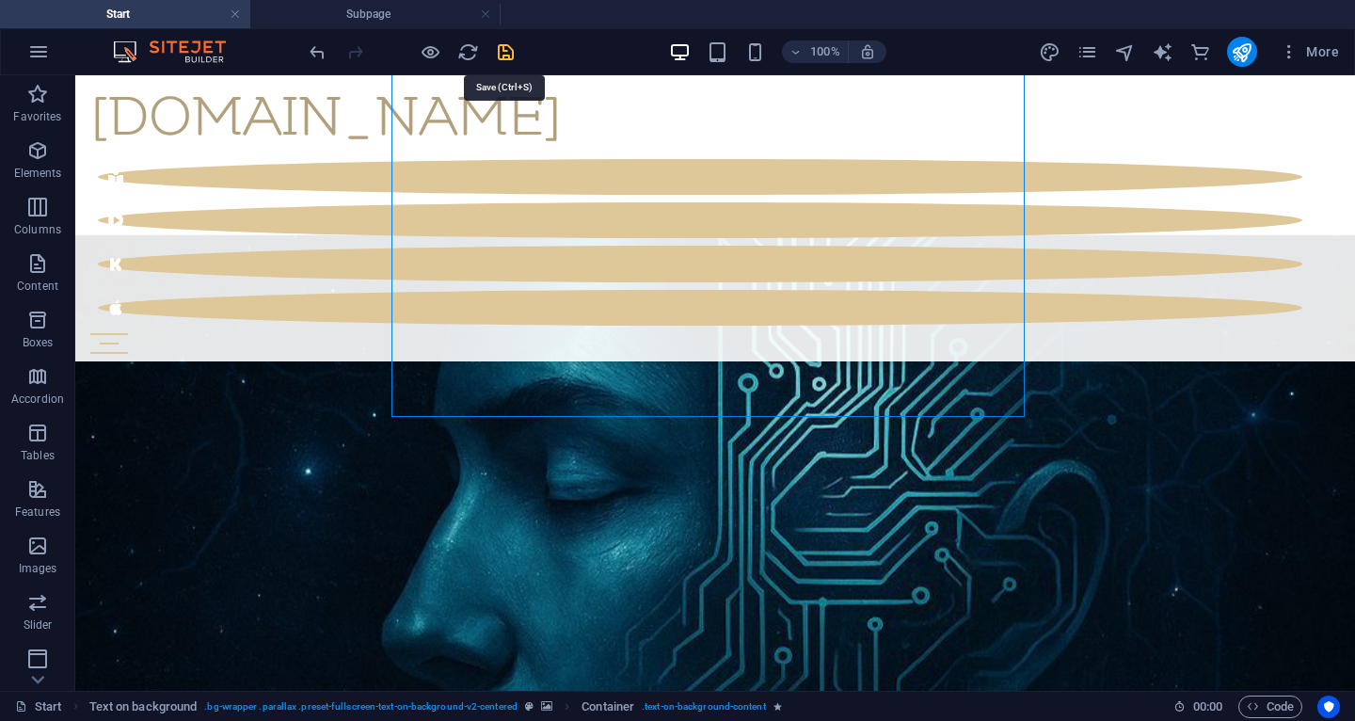
click at [506, 48] on icon "save" at bounding box center [506, 52] width 22 height 22
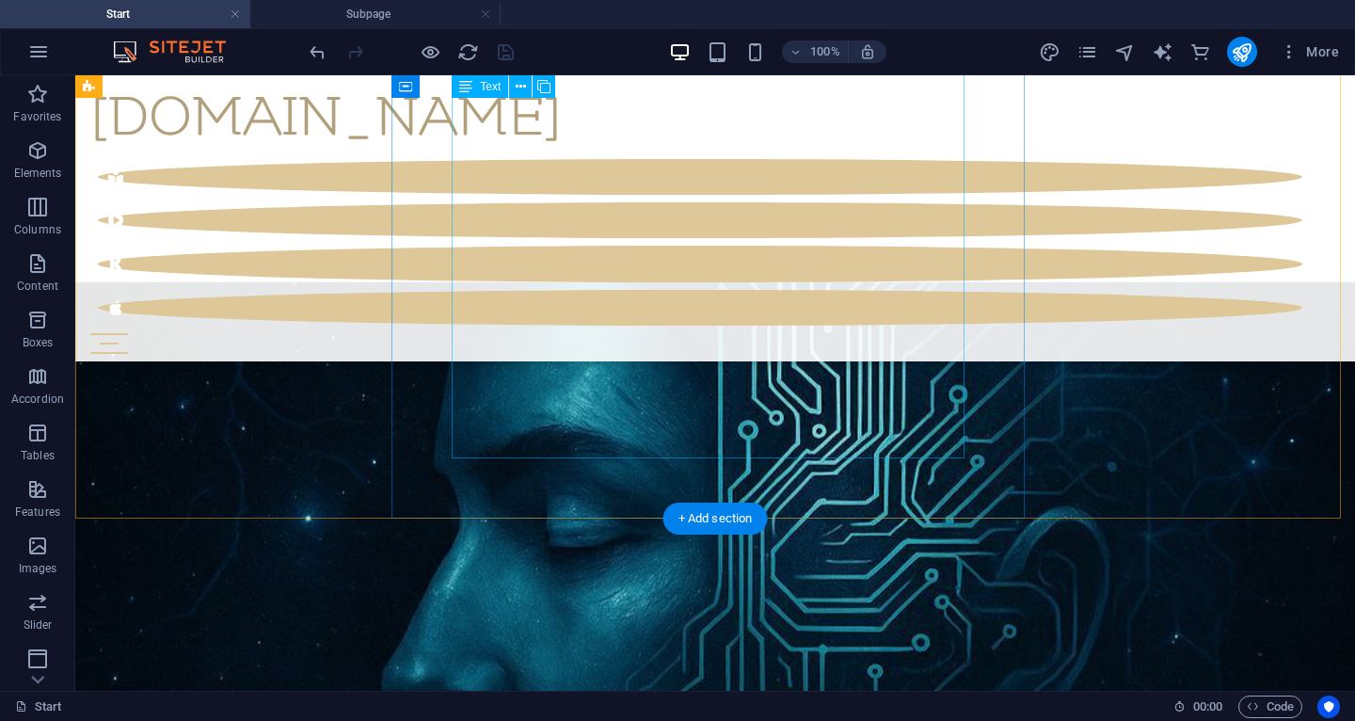
scroll to position [1288, 0]
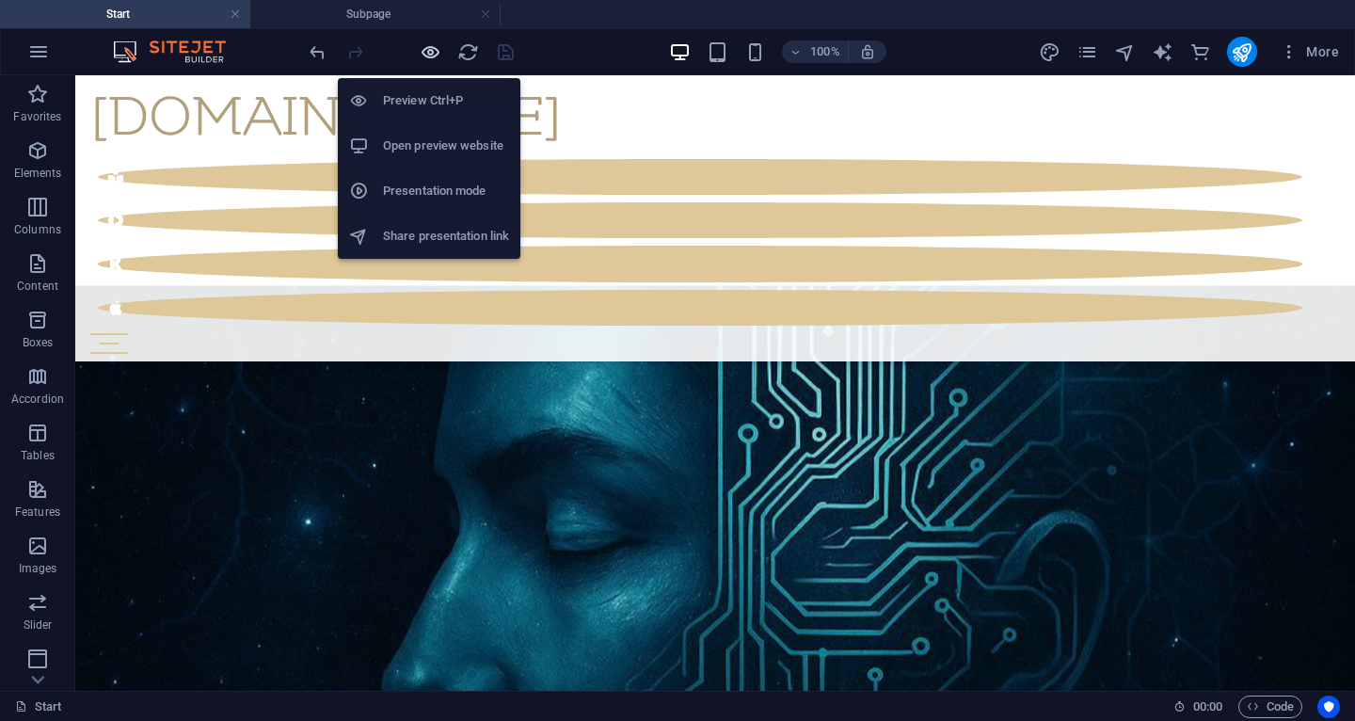
click at [433, 41] on icon "button" at bounding box center [431, 52] width 22 height 22
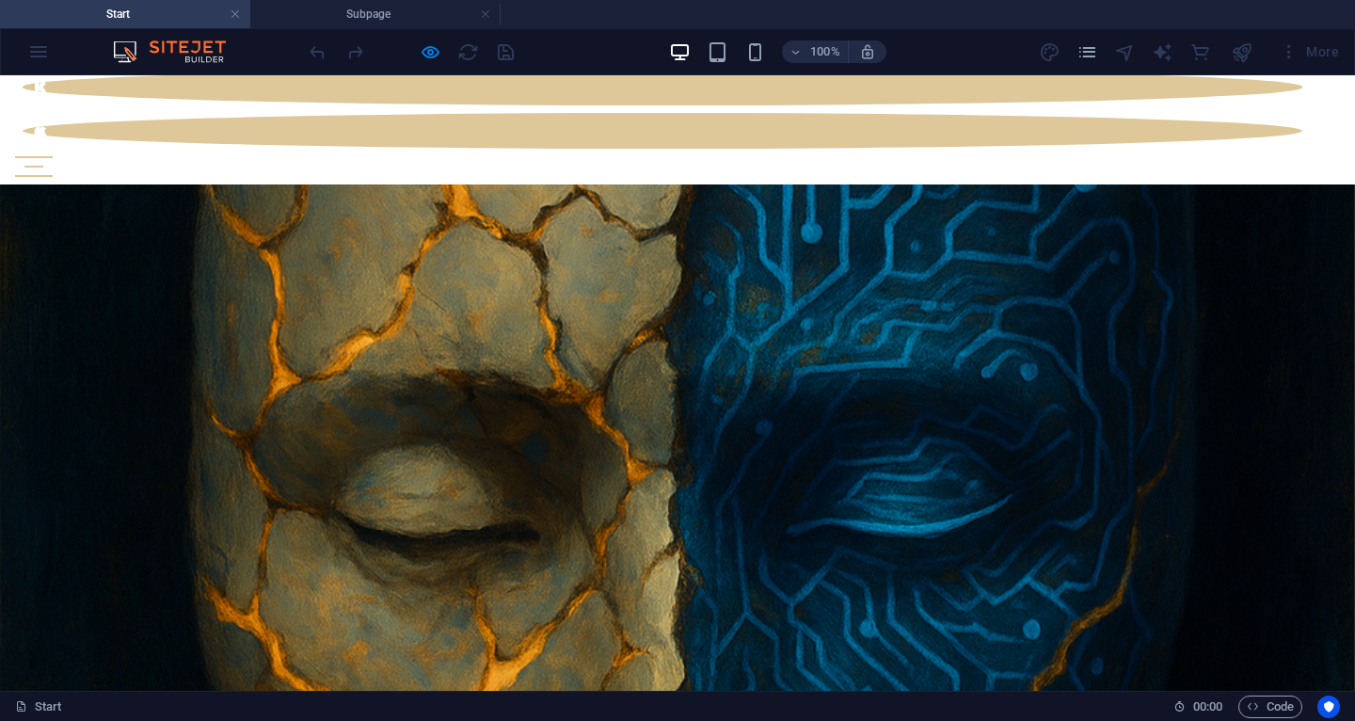
scroll to position [0, 0]
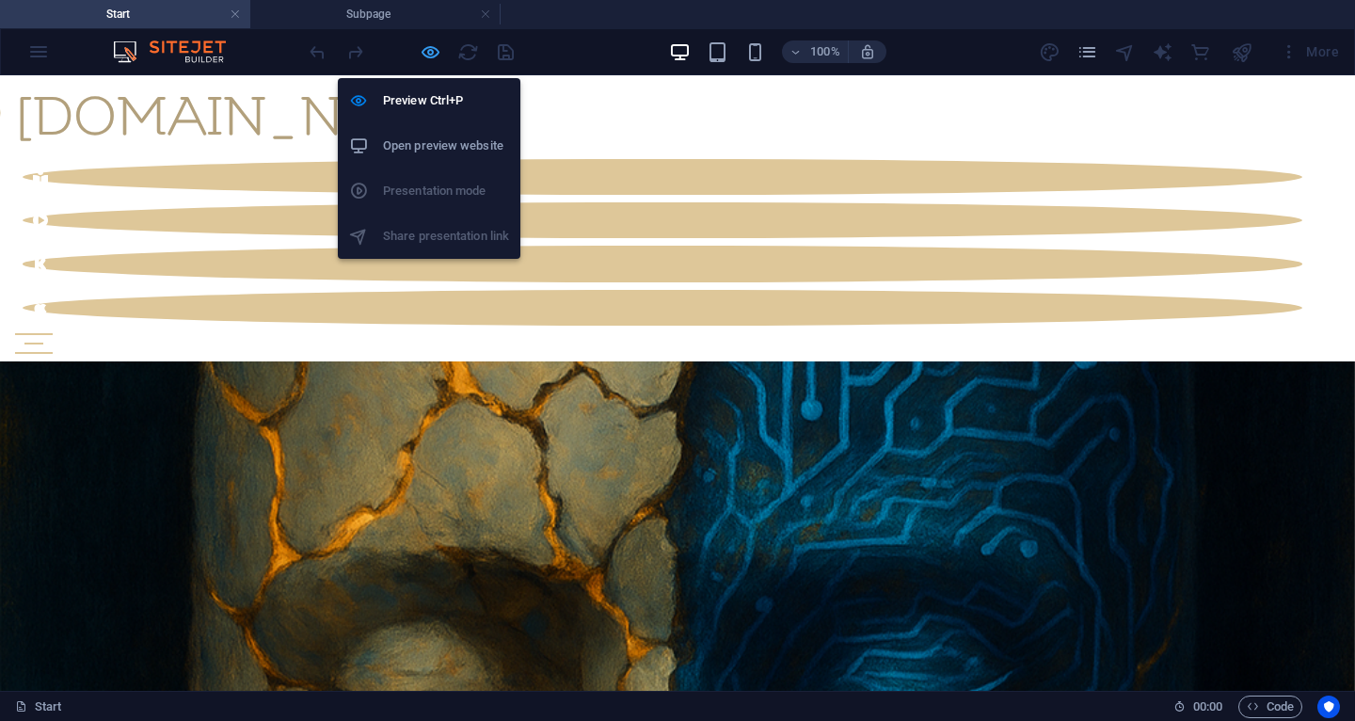
click at [432, 57] on icon "button" at bounding box center [431, 52] width 22 height 22
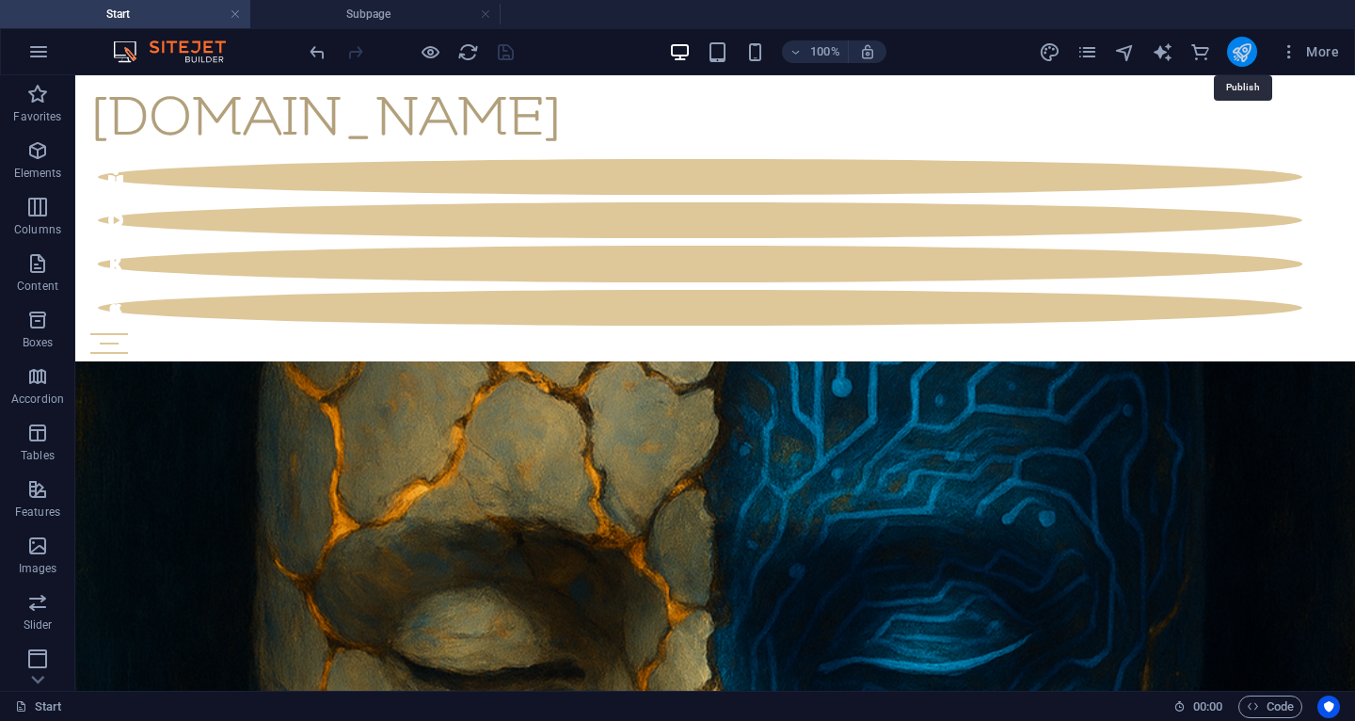
click at [1251, 52] on icon "publish" at bounding box center [1242, 52] width 22 height 22
